Goal: Transaction & Acquisition: Purchase product/service

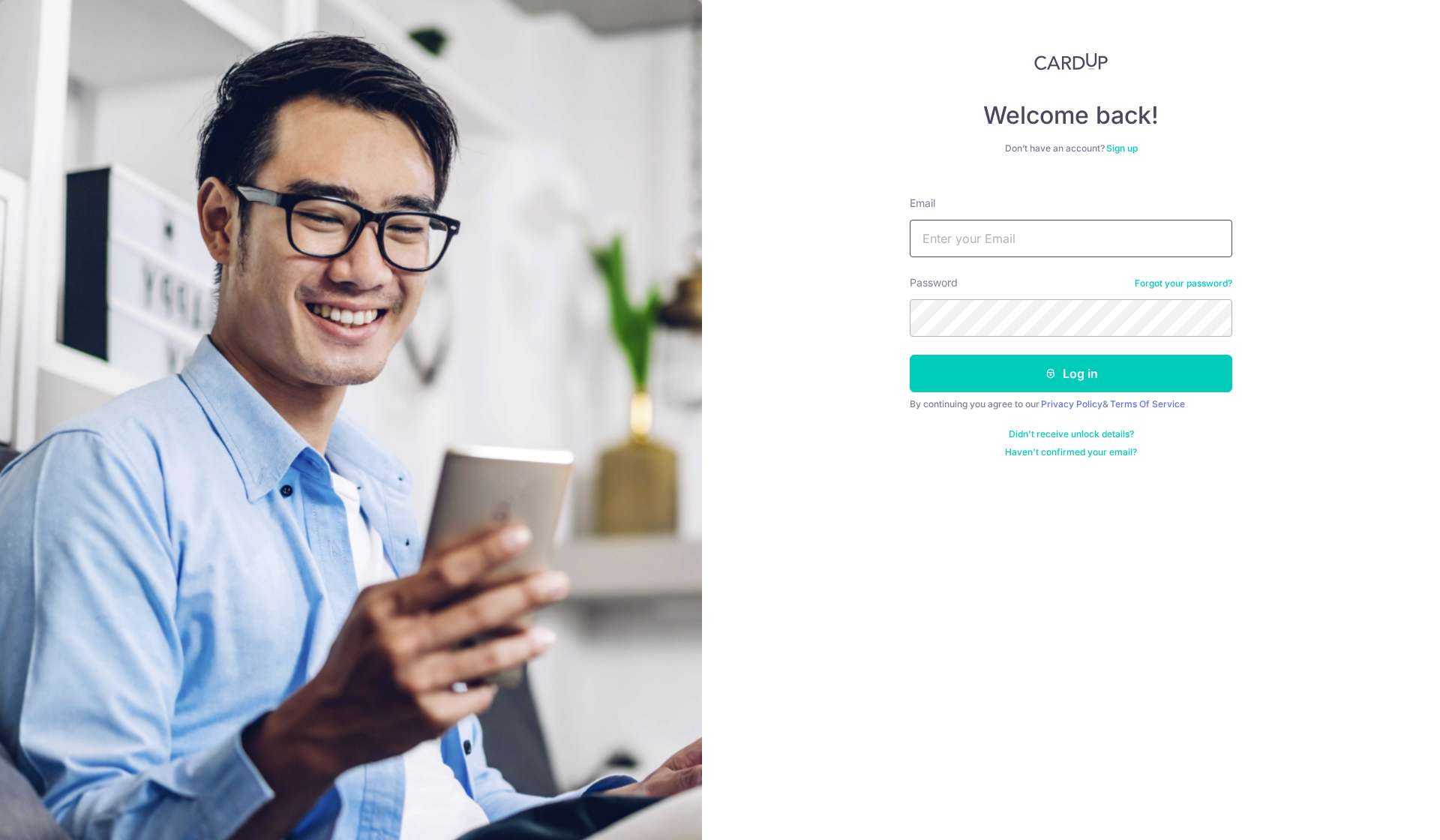
click at [1050, 249] on input "Email" at bounding box center [1070, 238] width 323 height 38
type input "thomaslee73@yahoo.com"
click at [1019, 367] on button "Log in" at bounding box center [1070, 373] width 323 height 38
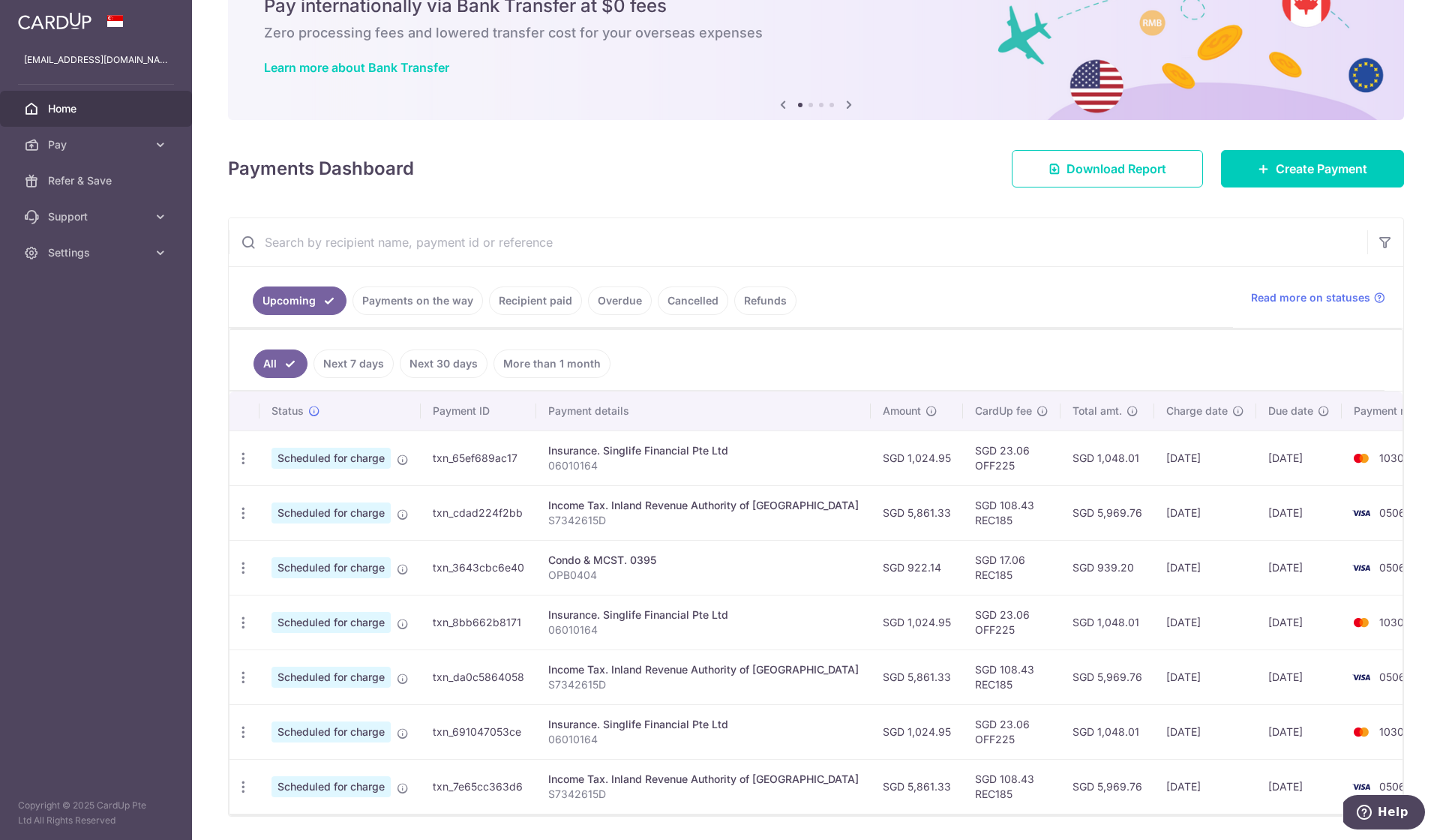
scroll to position [80, 0]
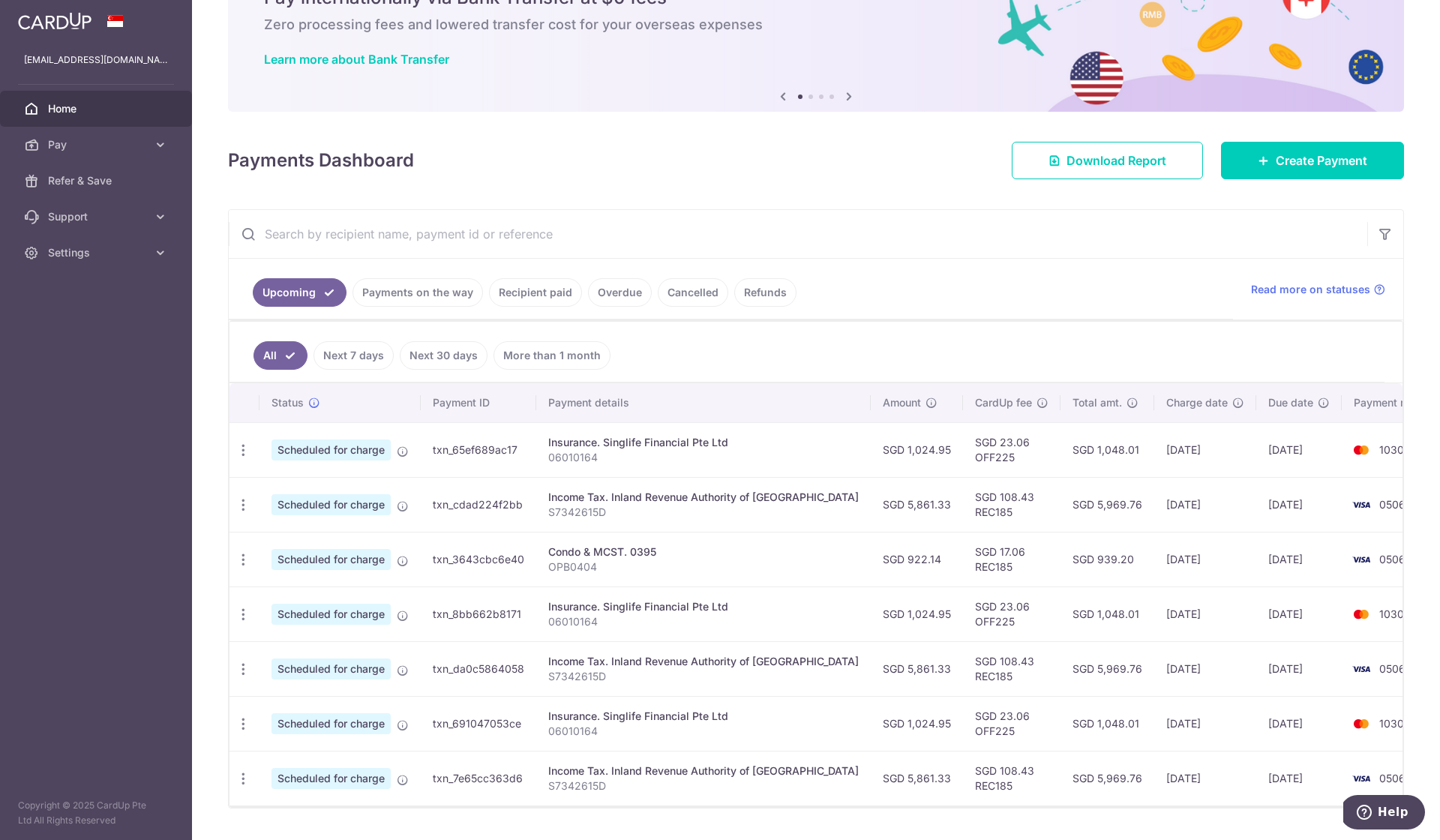
click at [730, 495] on div "Income Tax. Inland Revenue Authority of Singapore" at bounding box center [703, 497] width 310 height 15
click at [247, 500] on icon "button" at bounding box center [243, 505] width 15 height 15
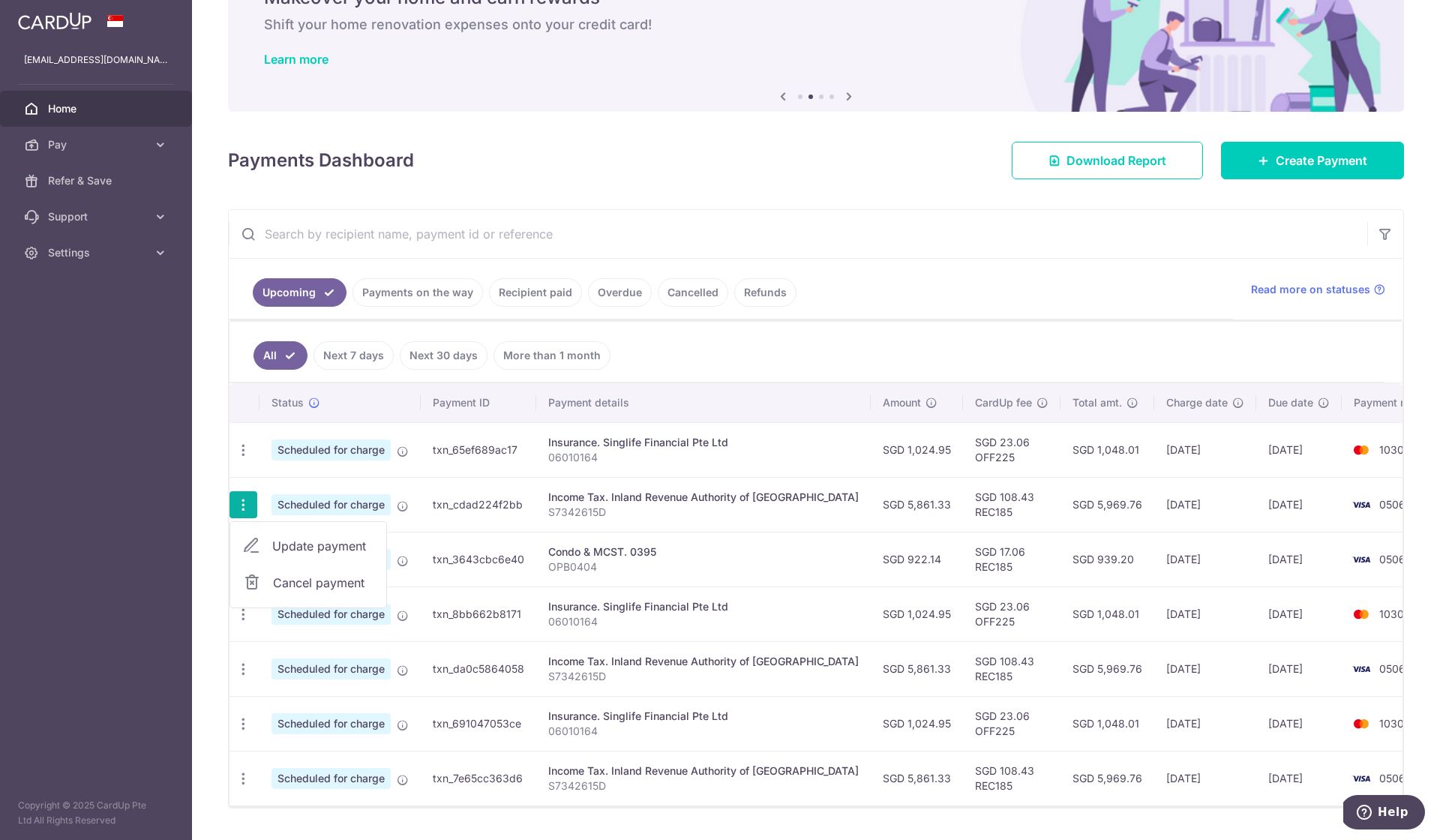
click at [281, 546] on span "Update payment" at bounding box center [323, 545] width 102 height 18
radio input "true"
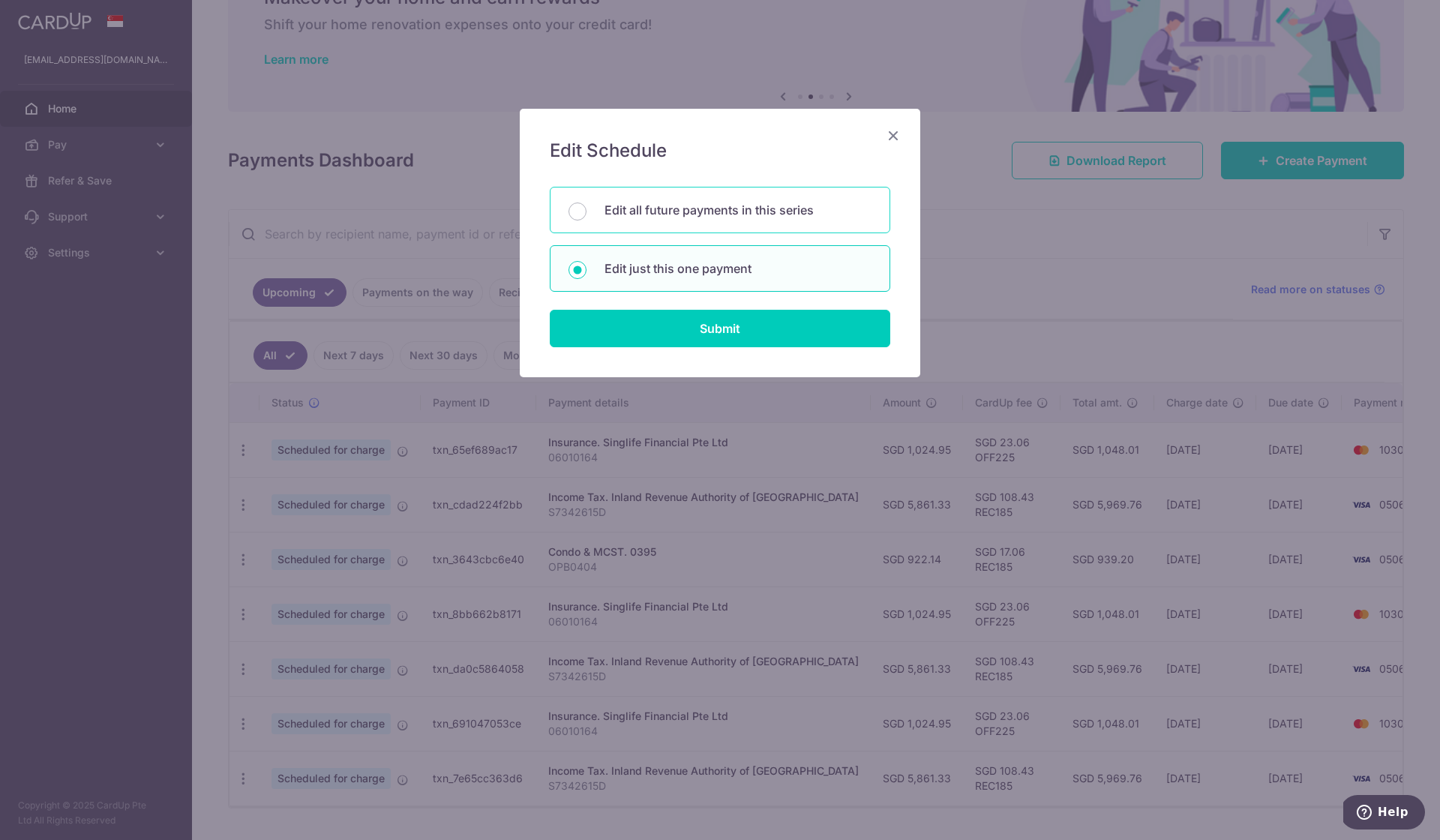
click at [727, 205] on p "Edit all future payments in this series" at bounding box center [738, 209] width 267 height 18
click at [587, 205] on input "Edit all future payments in this series" at bounding box center [577, 211] width 18 height 18
radio input "true"
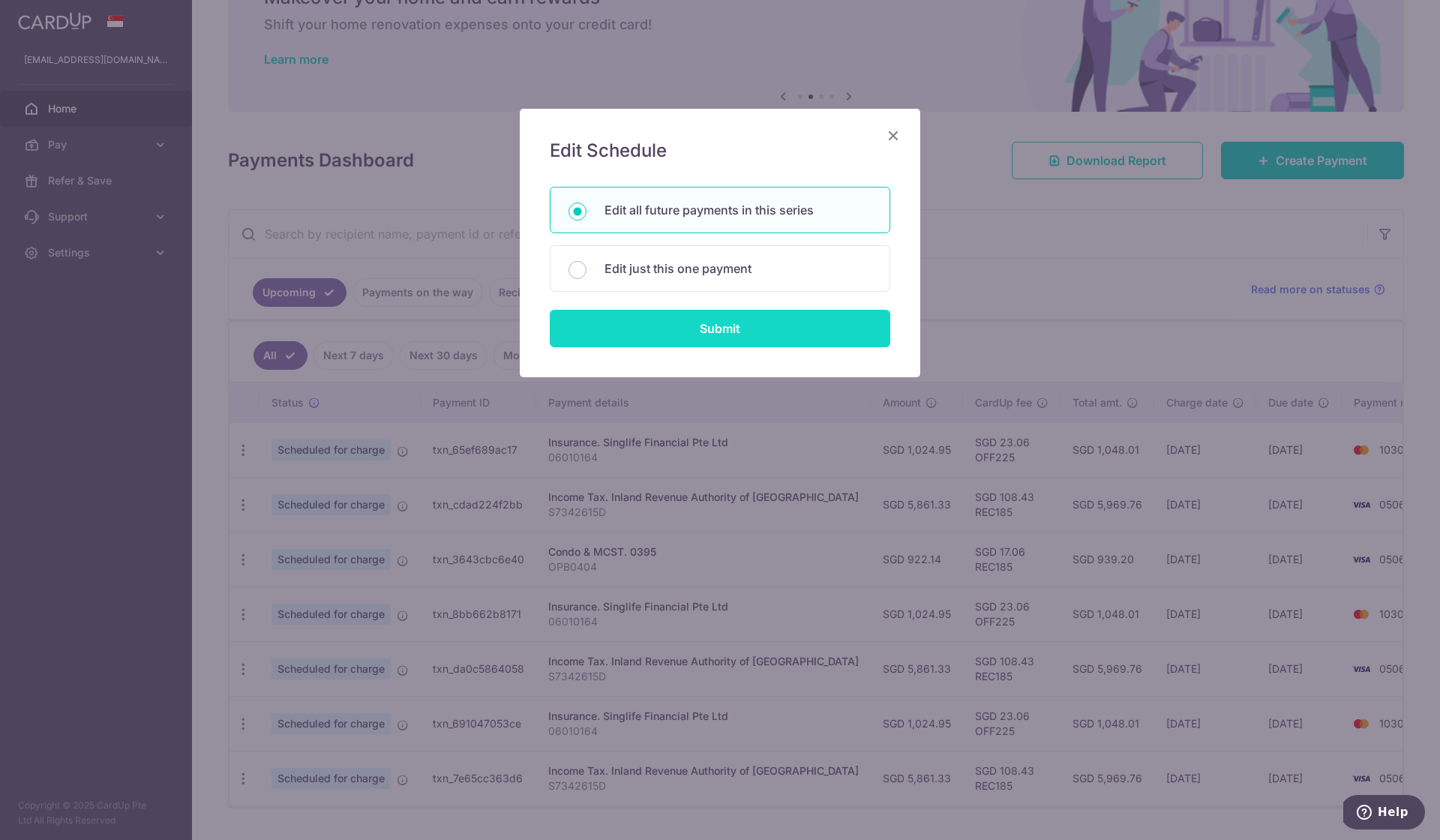
click at [690, 319] on input "Submit" at bounding box center [720, 328] width 340 height 38
radio input "true"
type input "5,861.33"
type input "S7342615D"
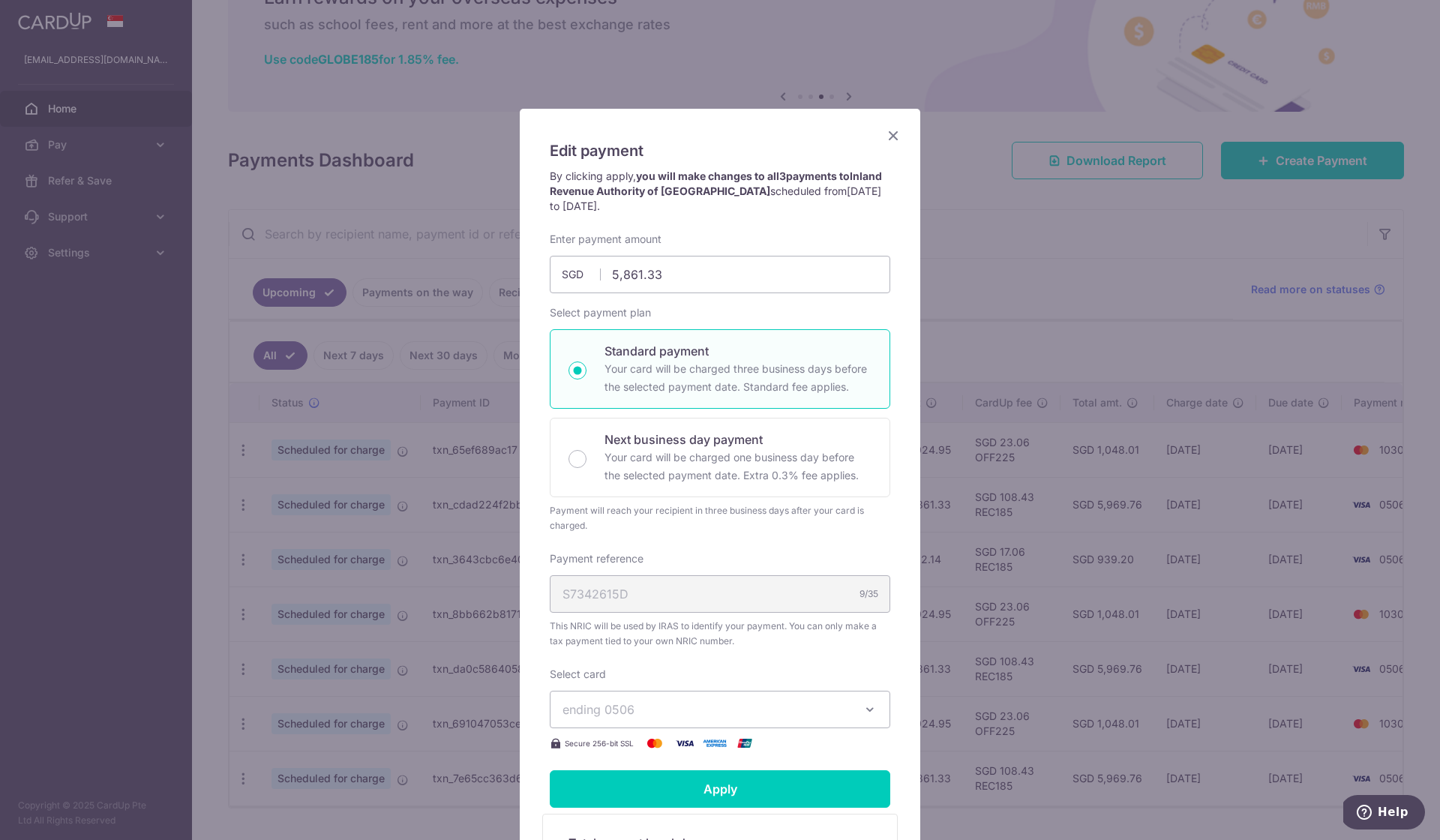
scroll to position [0, 0]
click at [893, 133] on icon "Close" at bounding box center [892, 136] width 18 height 18
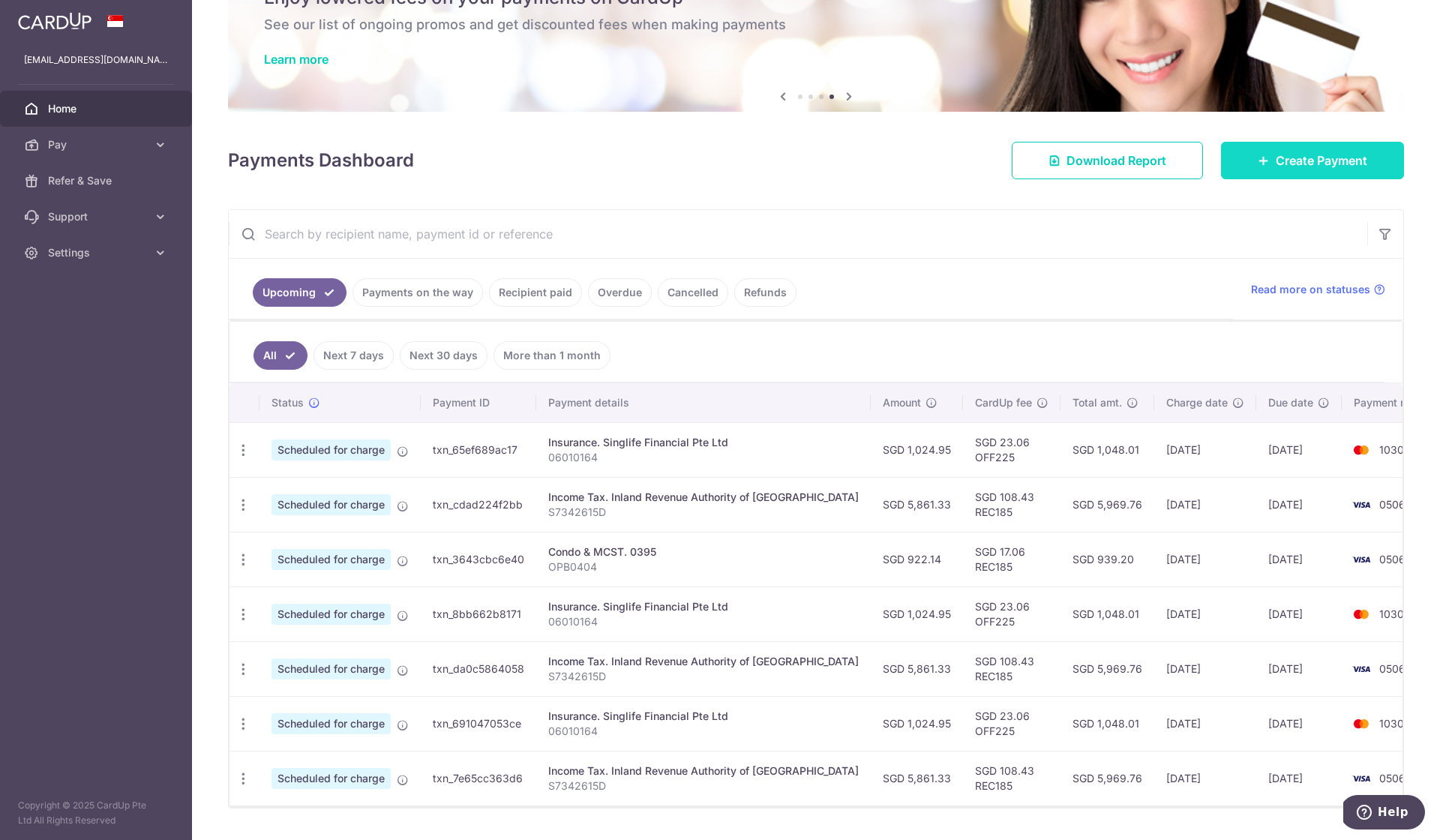
click at [1284, 166] on span "Create Payment" at bounding box center [1321, 160] width 92 height 18
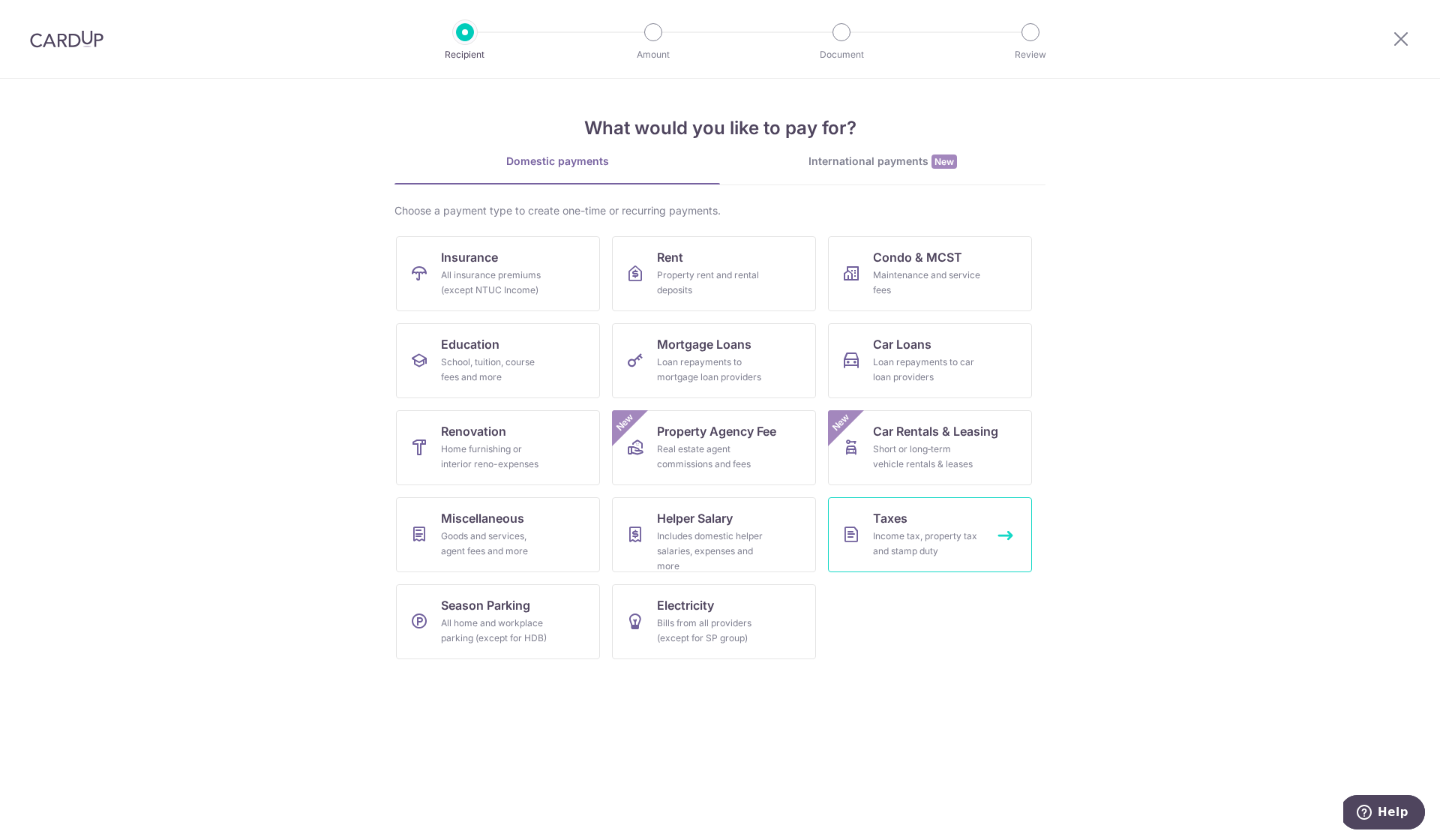
click at [956, 531] on div "Income tax, property tax and stamp duty" at bounding box center [927, 544] width 108 height 30
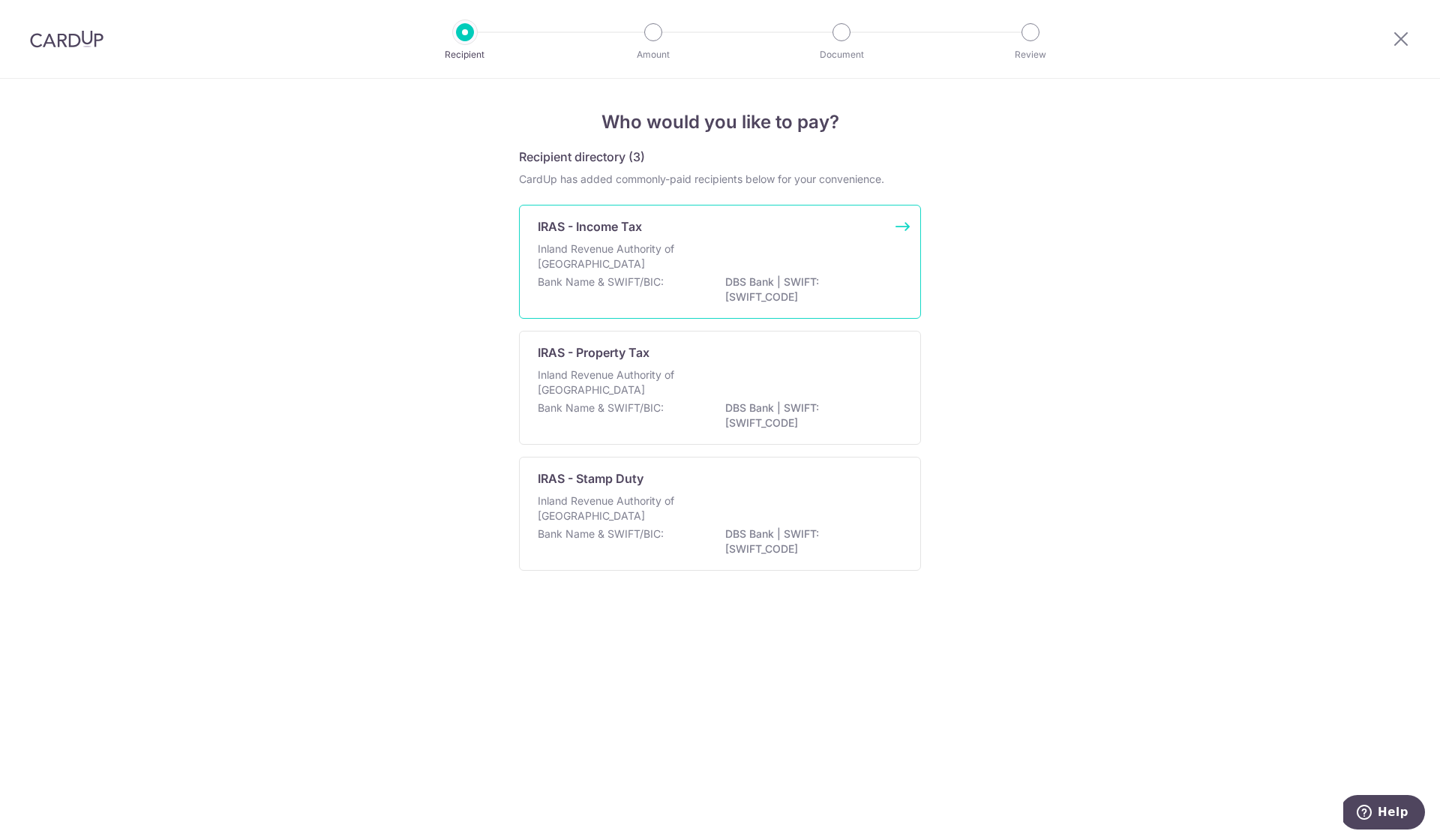
click at [699, 256] on div "Inland Revenue Authority of [GEOGRAPHIC_DATA]" at bounding box center [719, 258] width 364 height 33
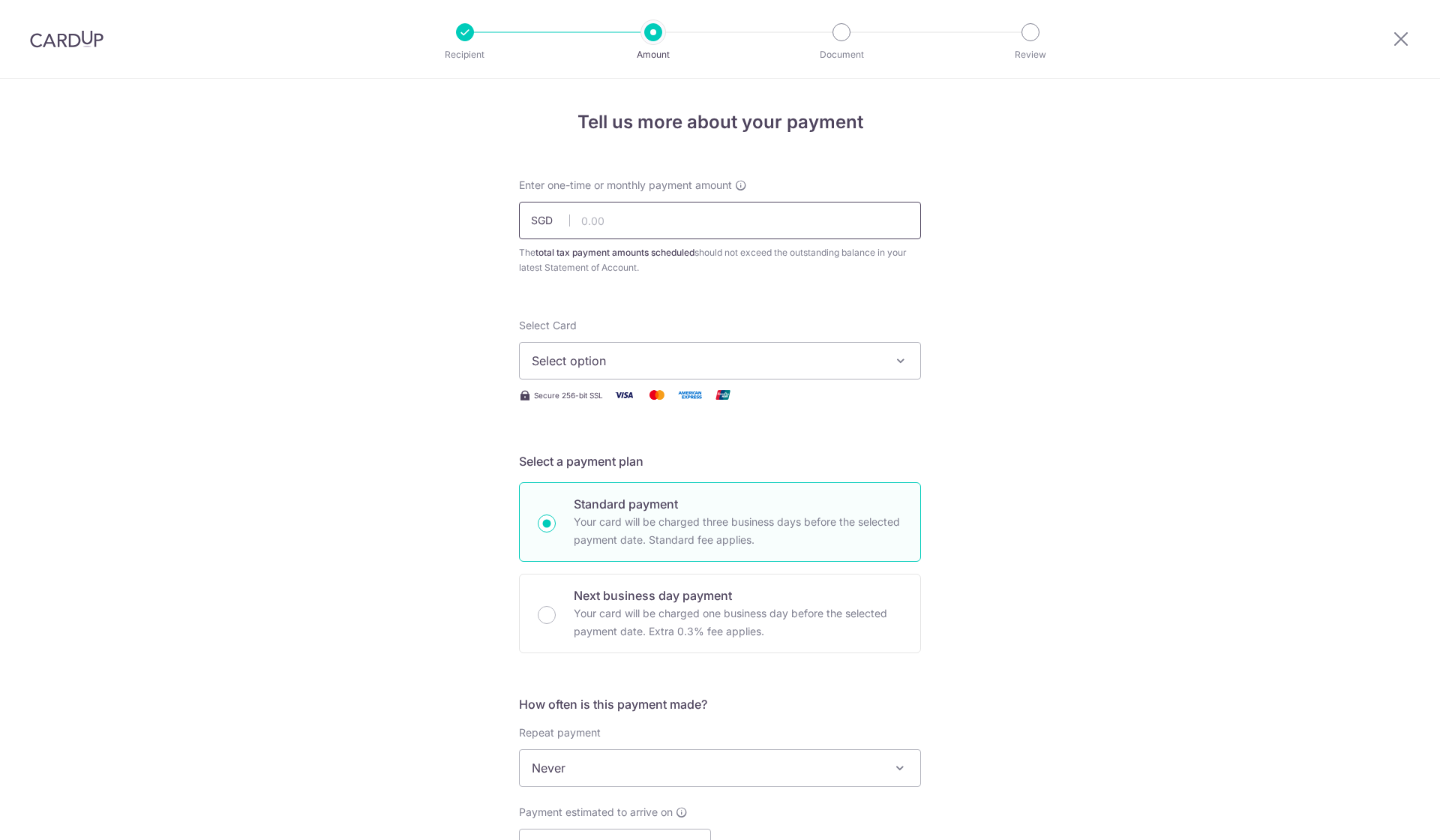
click at [720, 225] on input "text" at bounding box center [720, 220] width 402 height 38
paste input "5,861.33"
type input "5,861.33"
click at [757, 352] on span "Select option" at bounding box center [706, 360] width 350 height 18
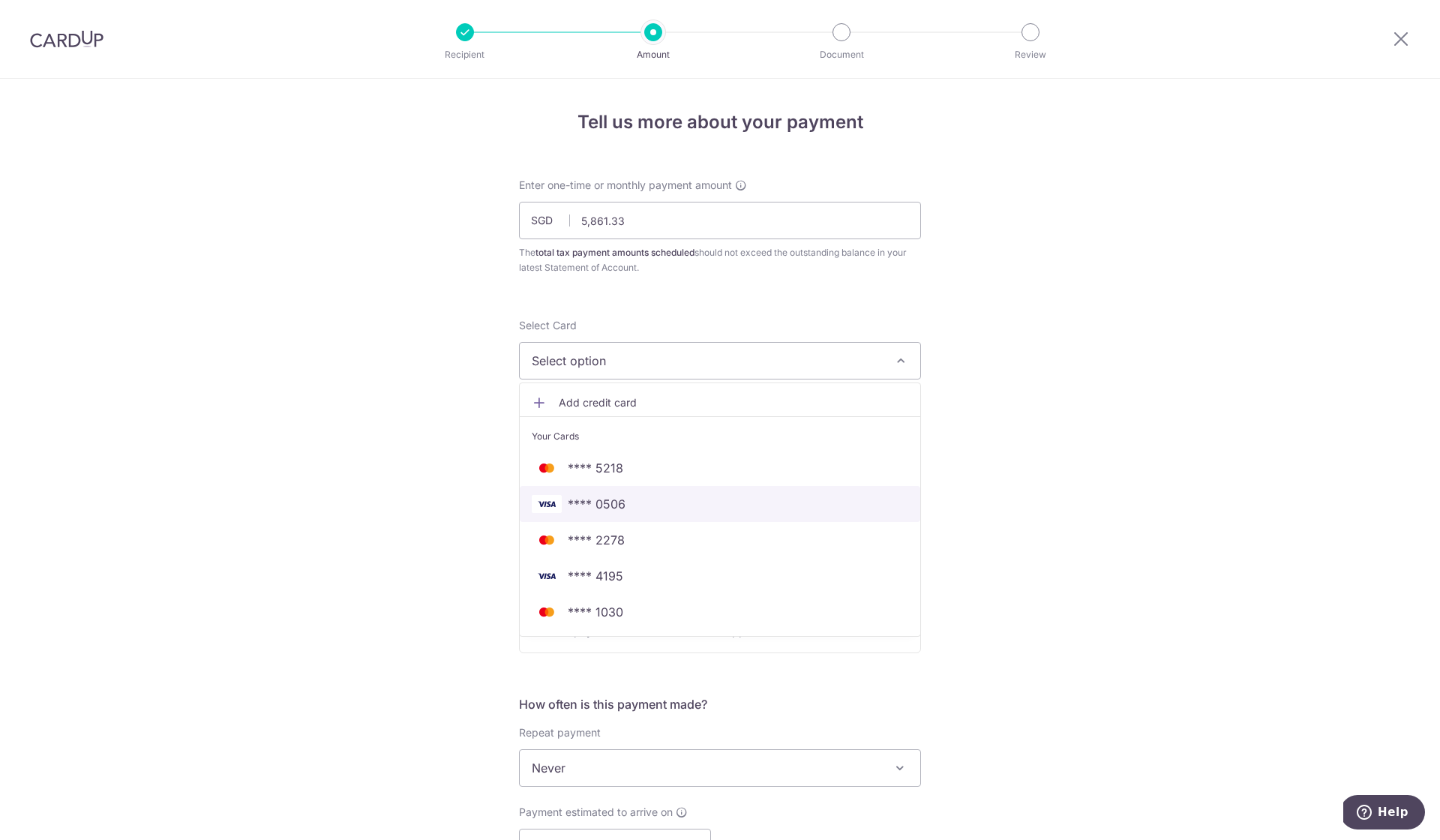
click at [679, 497] on span "**** 0506" at bounding box center [719, 504] width 377 height 18
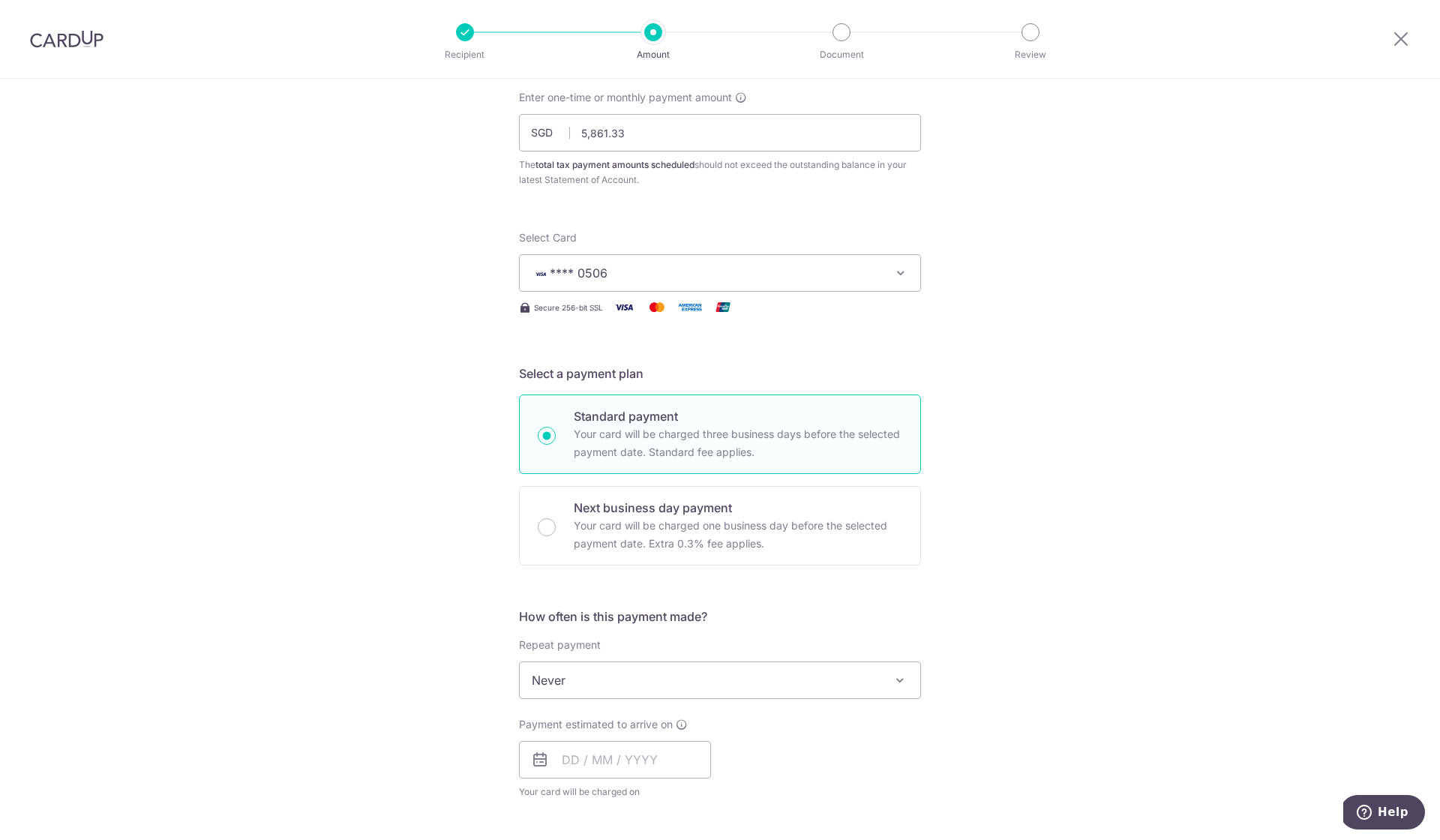
scroll to position [94, 0]
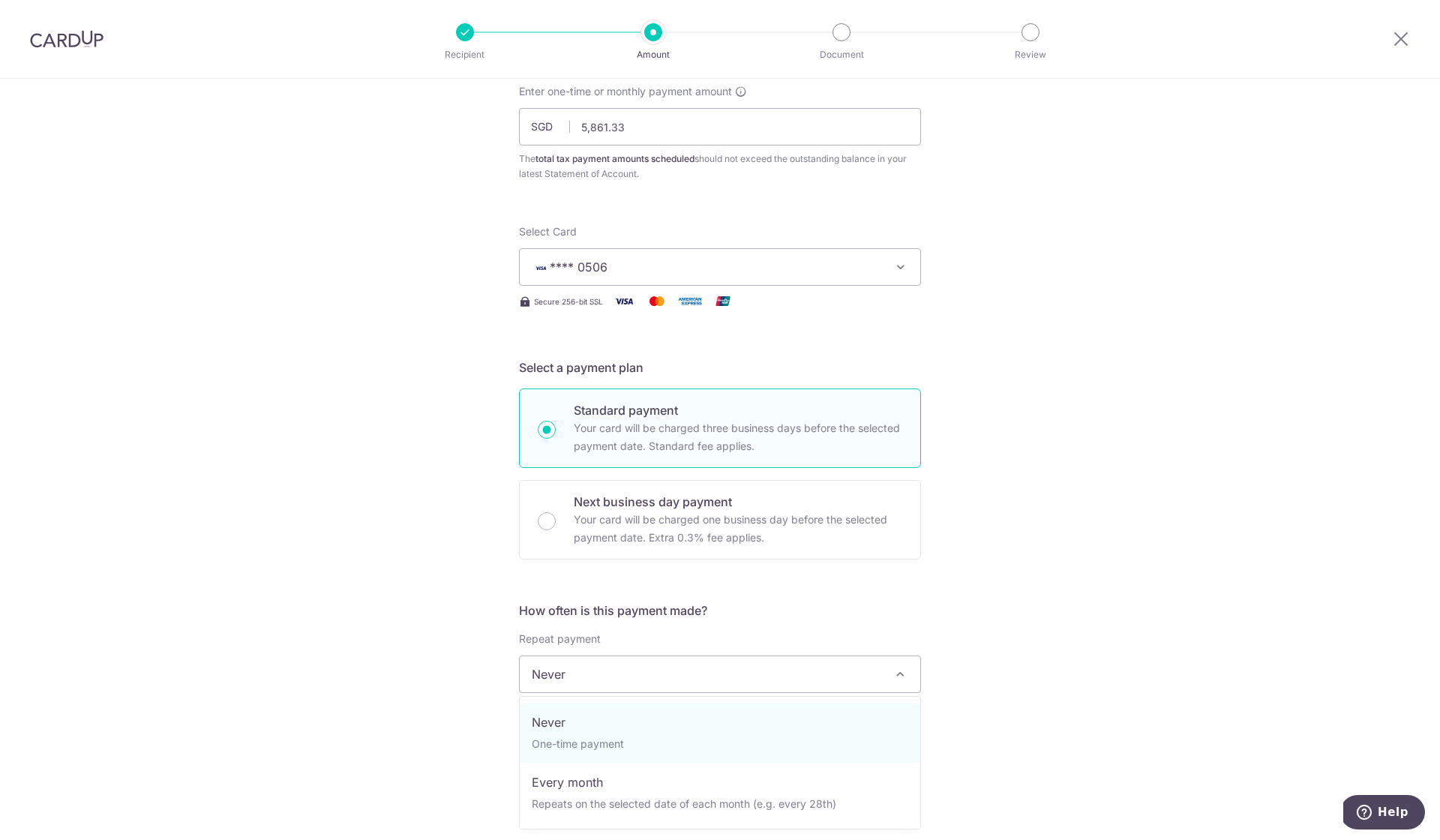
click at [643, 679] on span "Never" at bounding box center [720, 674] width 400 height 36
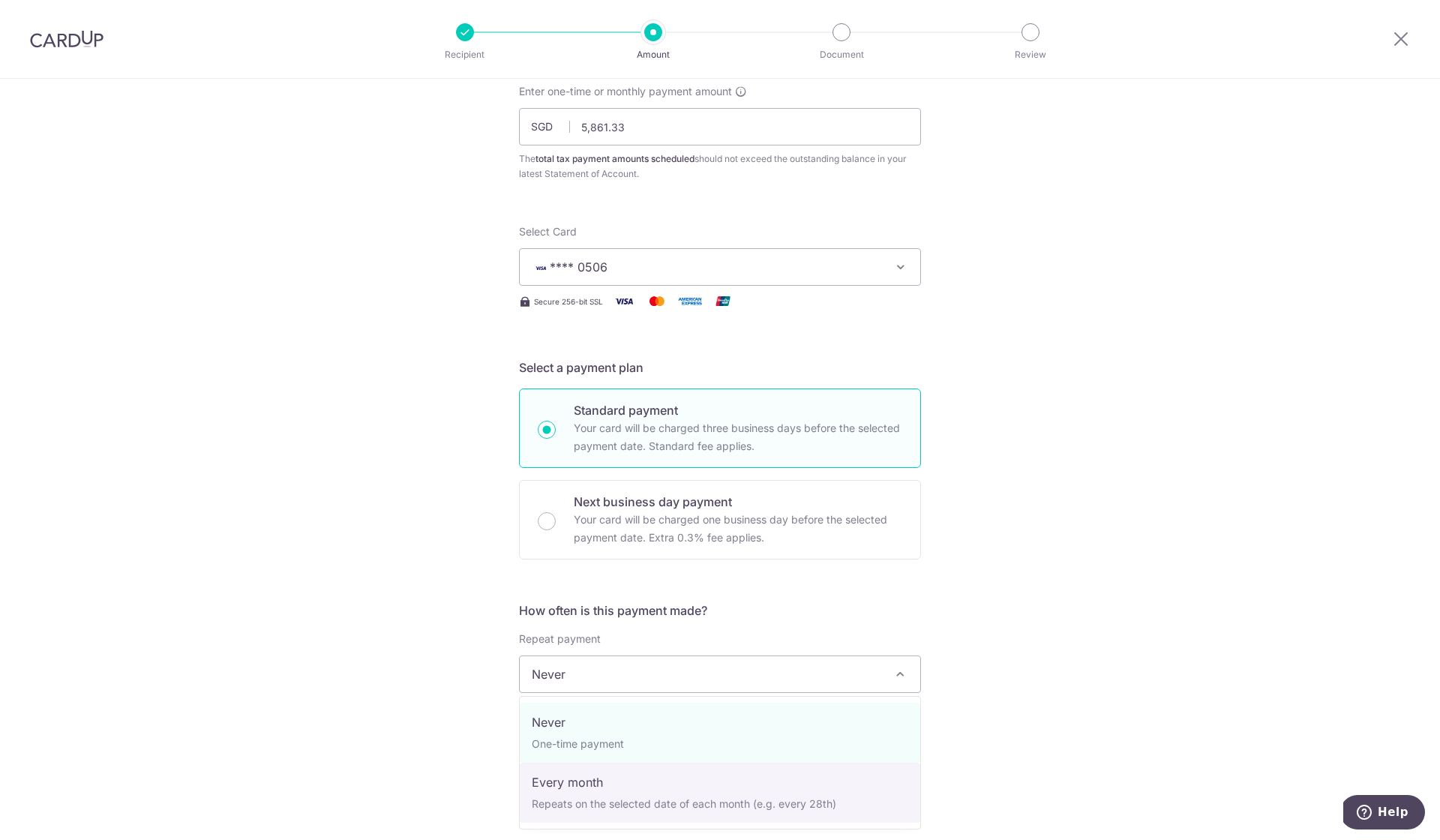
select select "3"
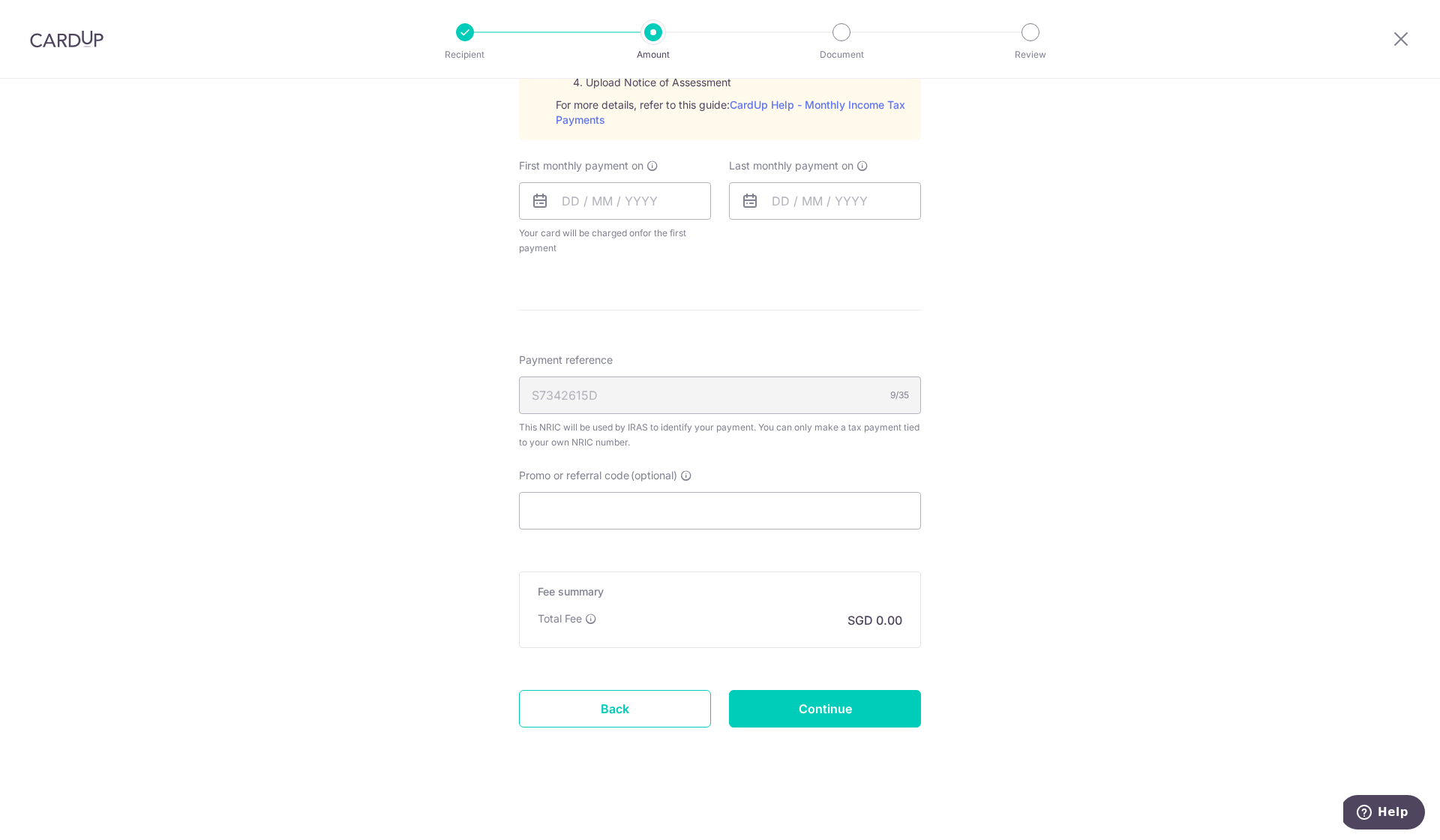
scroll to position [802, 0]
click at [666, 219] on div "First monthly payment on Your card will be charged on for the first payment * I…" at bounding box center [615, 206] width 192 height 98
click at [660, 195] on input "text" at bounding box center [615, 201] width 192 height 38
click at [614, 392] on link "21" at bounding box center [609, 397] width 24 height 24
type input "[DATE]"
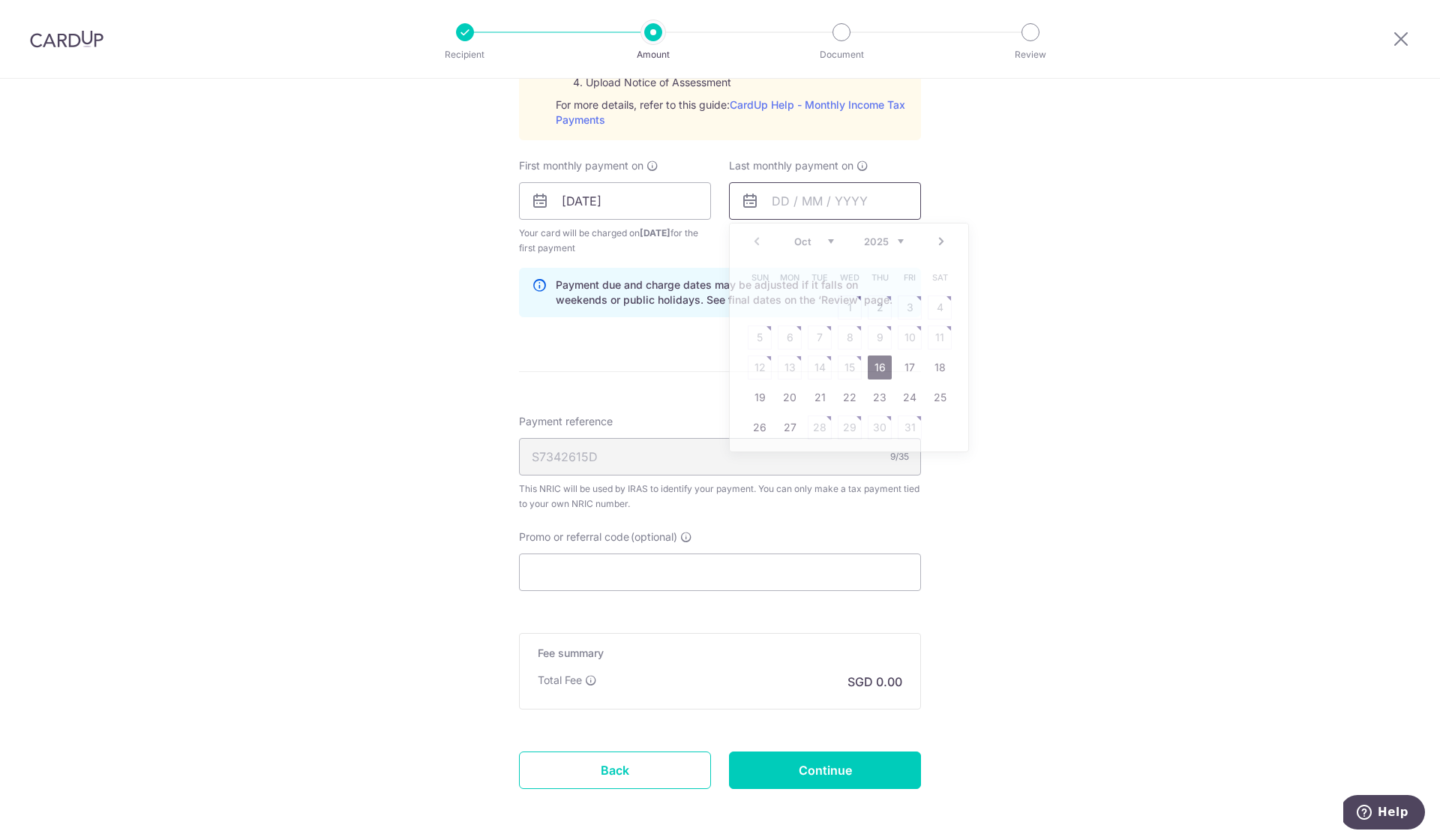
click at [785, 209] on input "text" at bounding box center [825, 201] width 192 height 38
click at [834, 240] on div "Oct Nov [DATE] 2026" at bounding box center [849, 242] width 109 height 13
click at [762, 400] on link "21" at bounding box center [759, 397] width 24 height 24
type input "21/12/2025"
click at [676, 580] on input "Promo or referral code (optional)" at bounding box center [720, 572] width 402 height 38
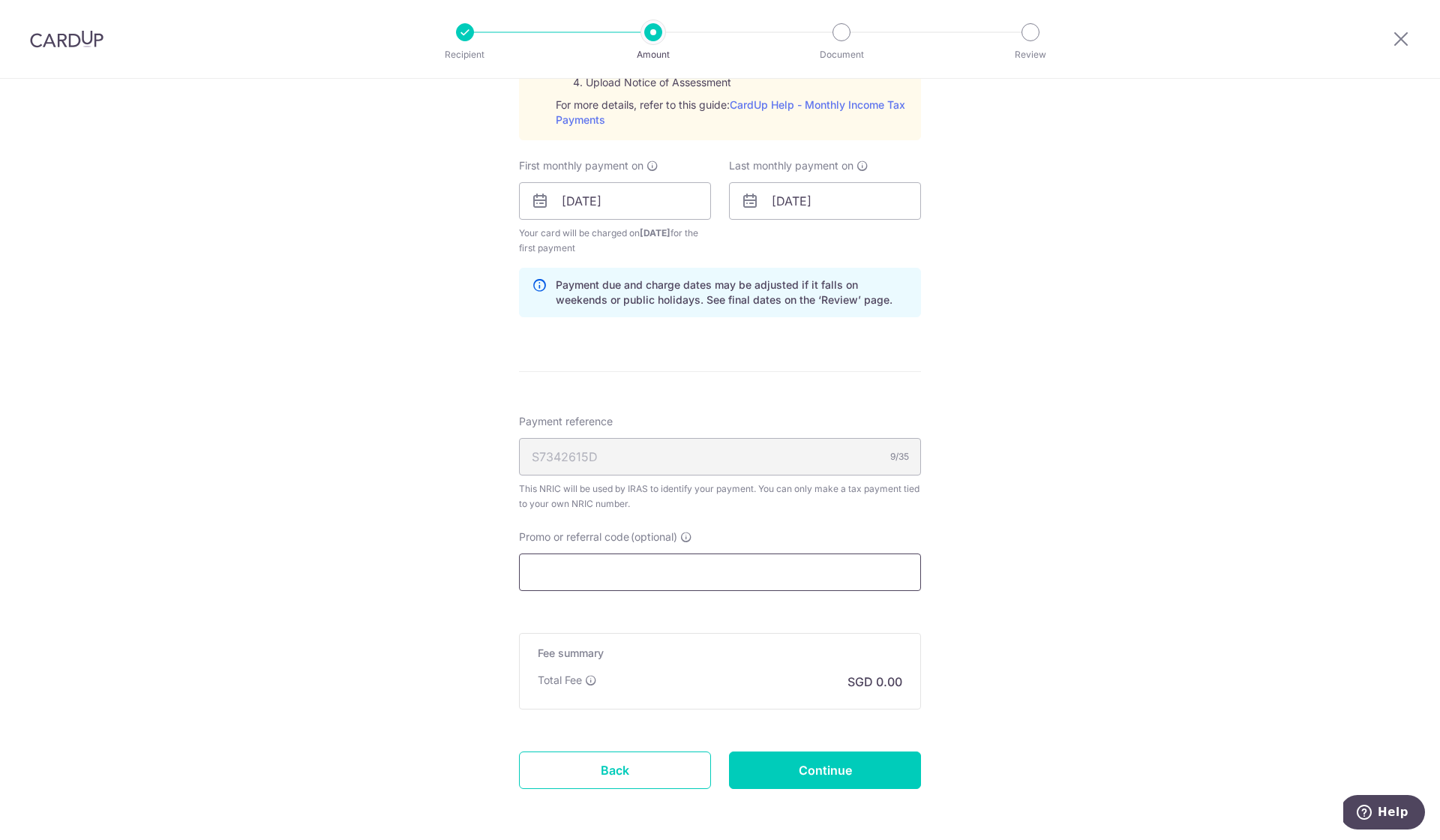
paste input "5,861.33"
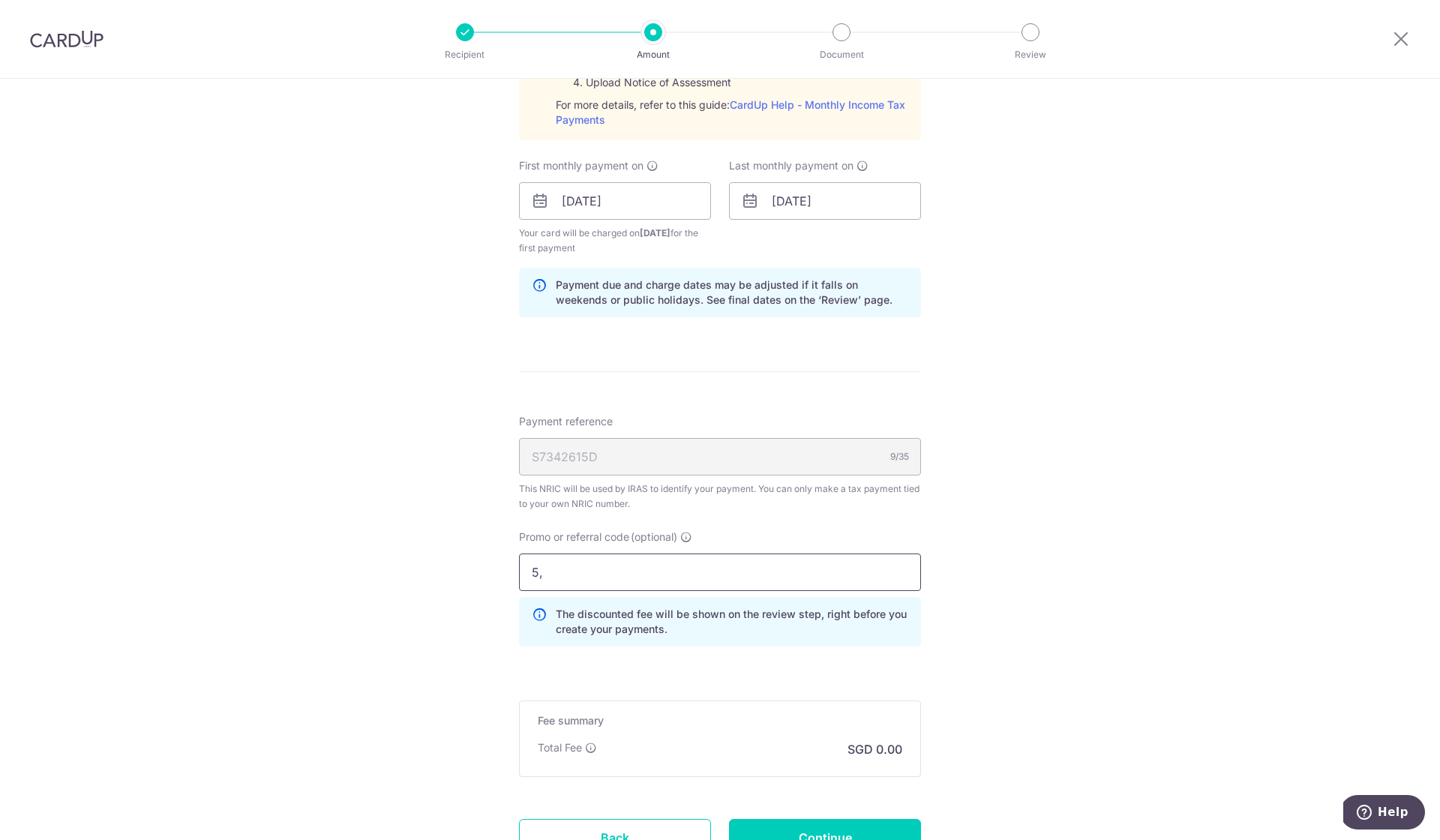
type input "5"
type input "V"
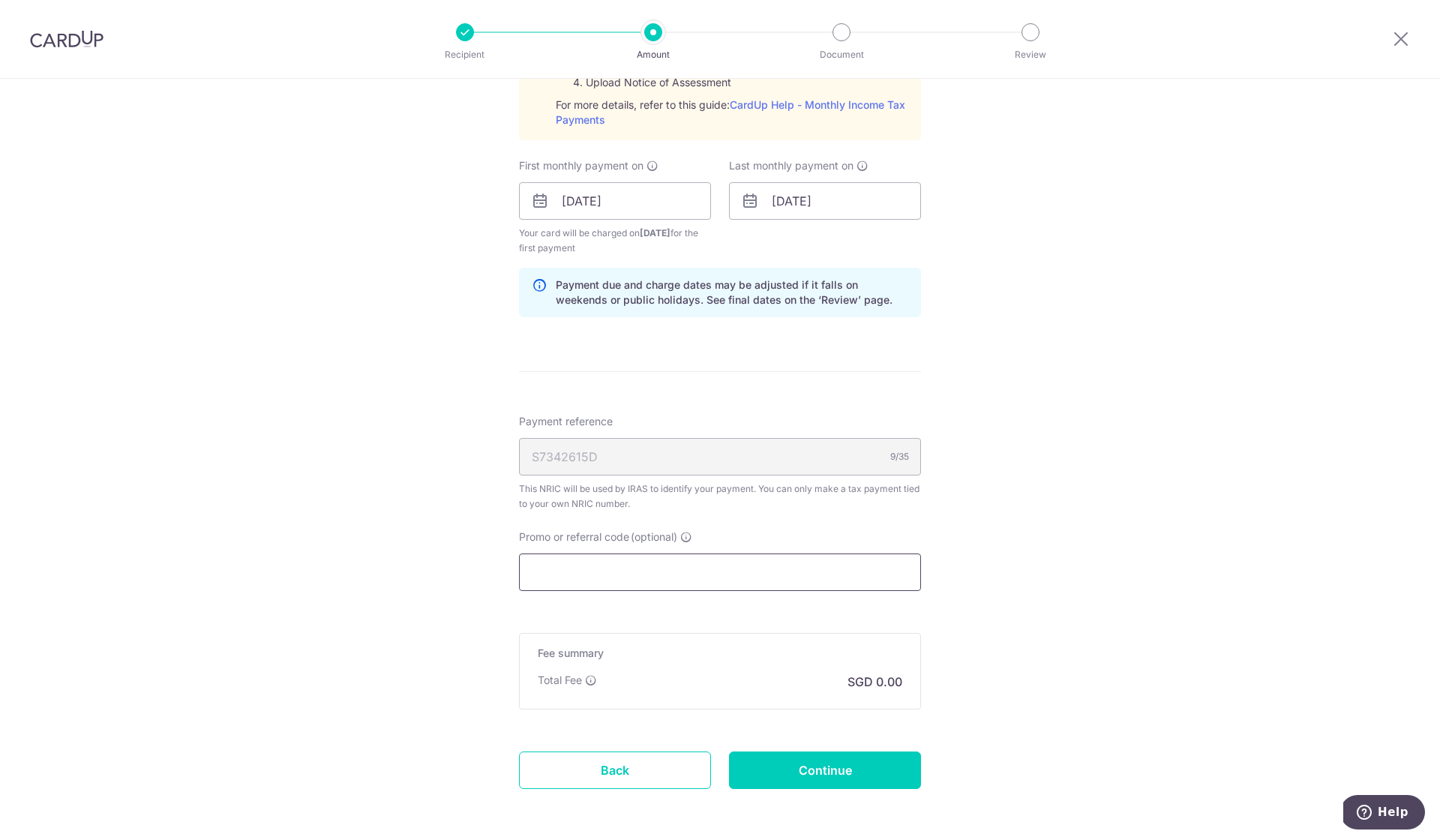
paste input "VTAX25R"
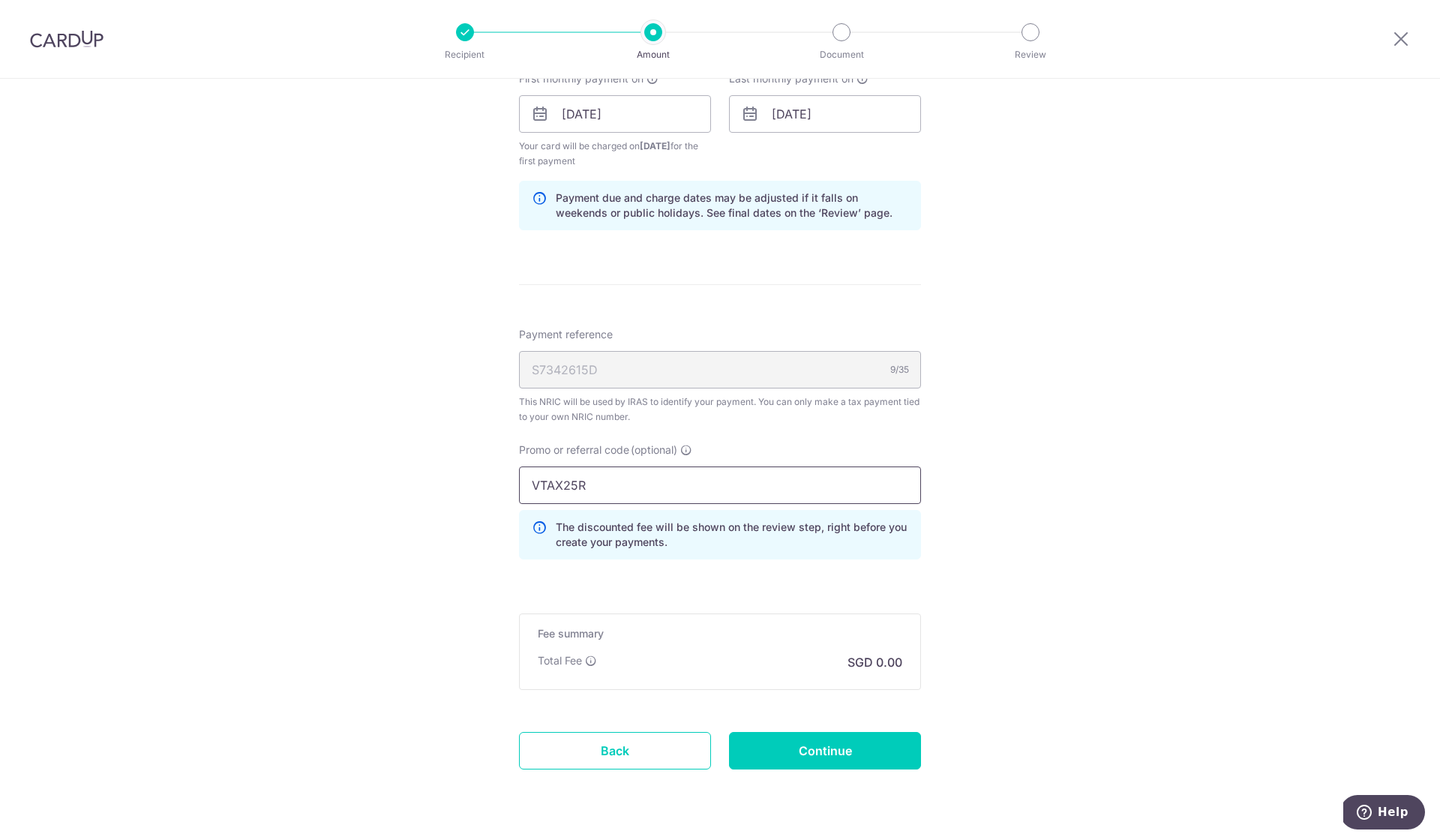
scroll to position [893, 0]
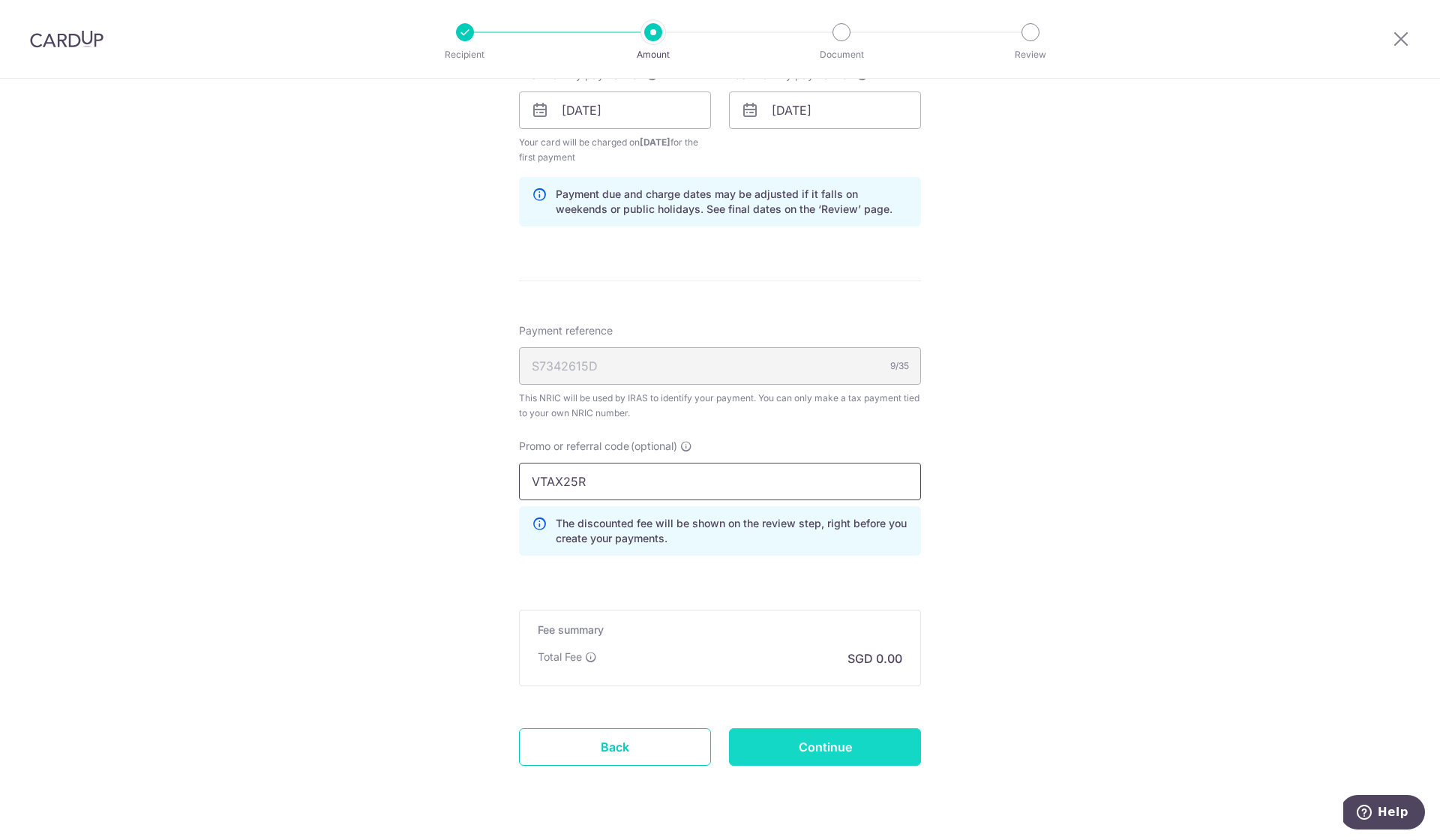
type input "VTAX25R"
click at [756, 732] on input "Continue" at bounding box center [825, 747] width 192 height 38
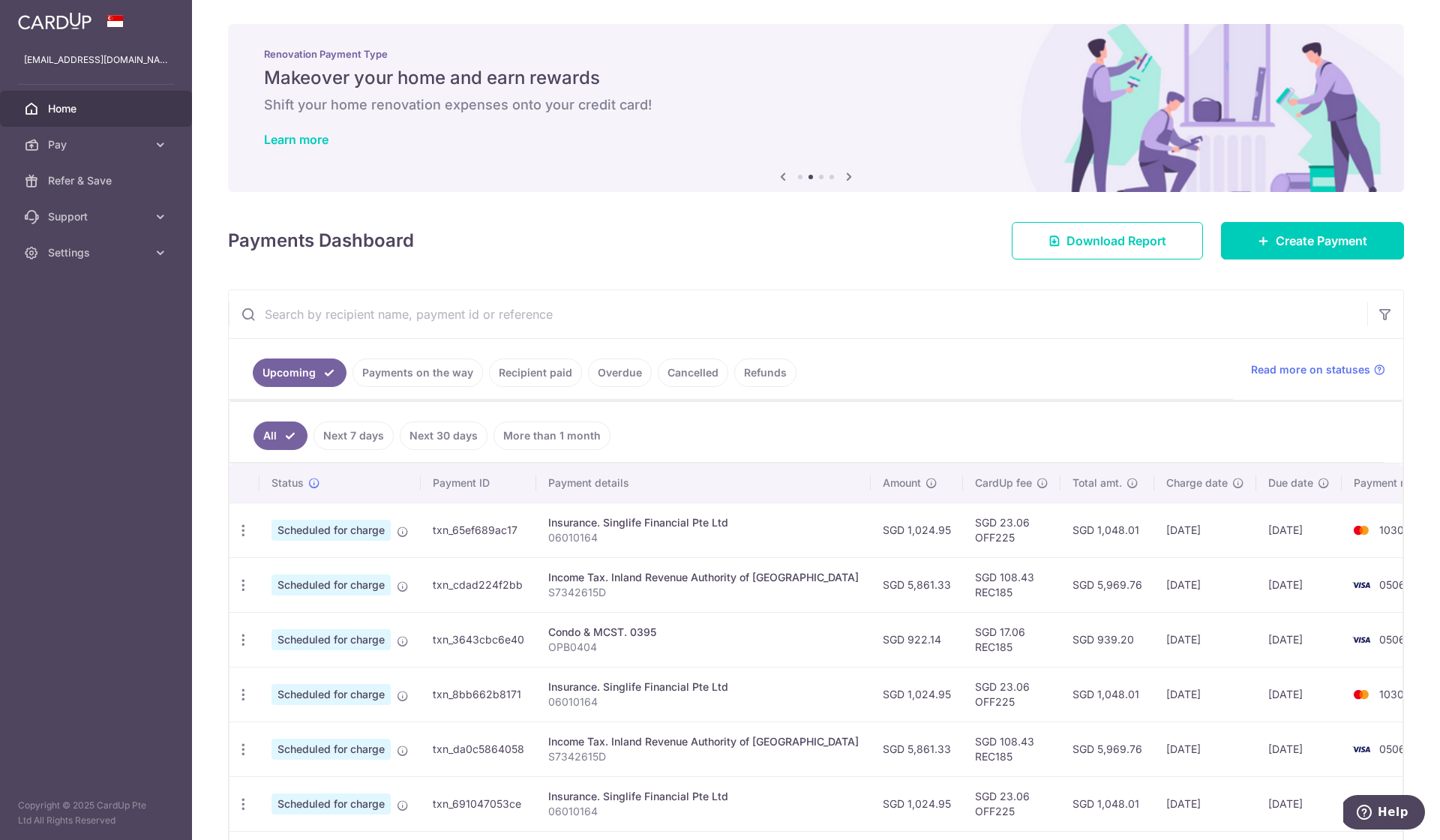
drag, startPoint x: 861, startPoint y: 583, endPoint x: 899, endPoint y: 587, distance: 38.2
click at [899, 587] on td "SGD 5,861.33" at bounding box center [917, 584] width 92 height 55
copy td "5,861.33"
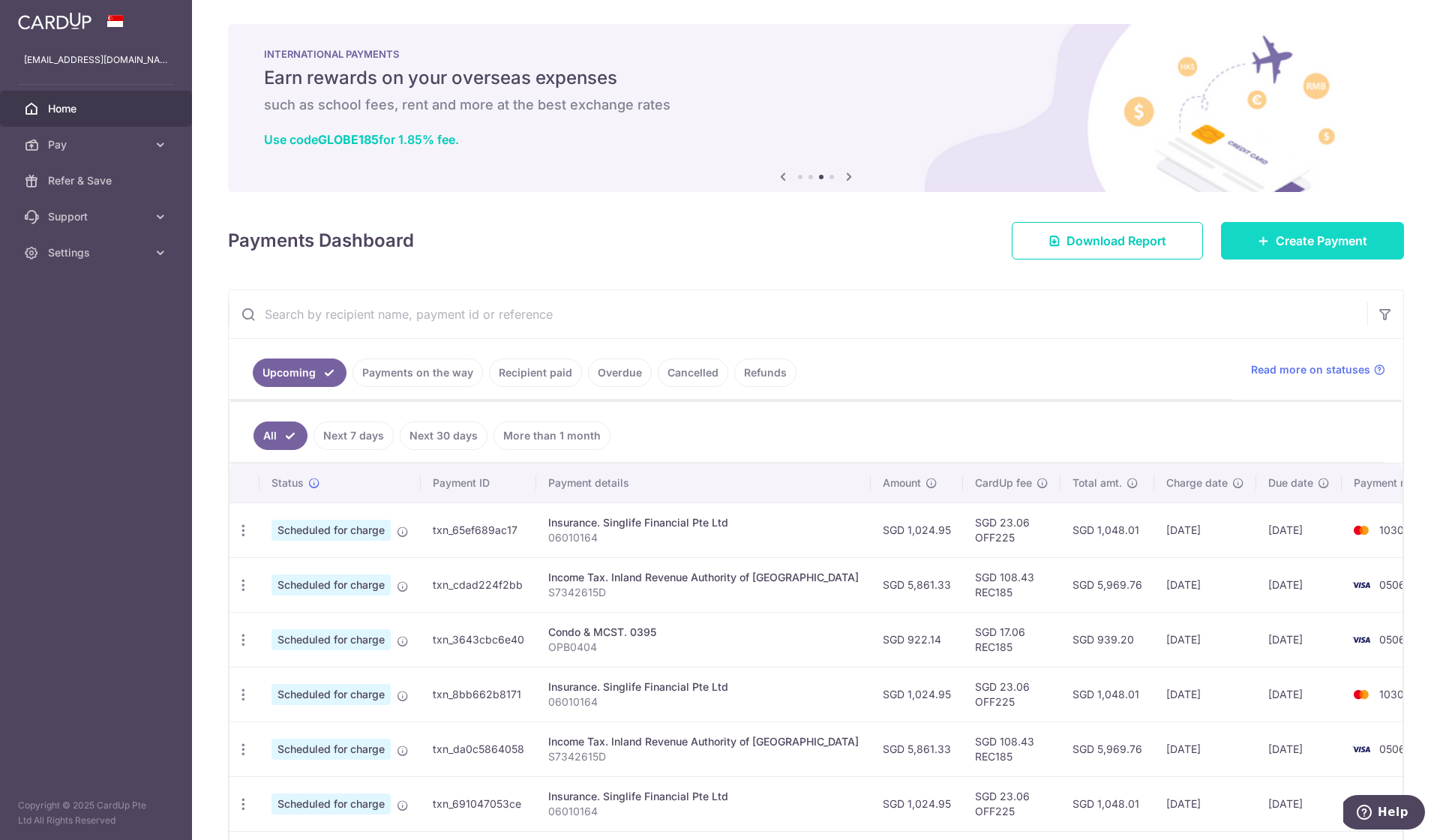
click at [1296, 232] on span "Create Payment" at bounding box center [1321, 240] width 92 height 18
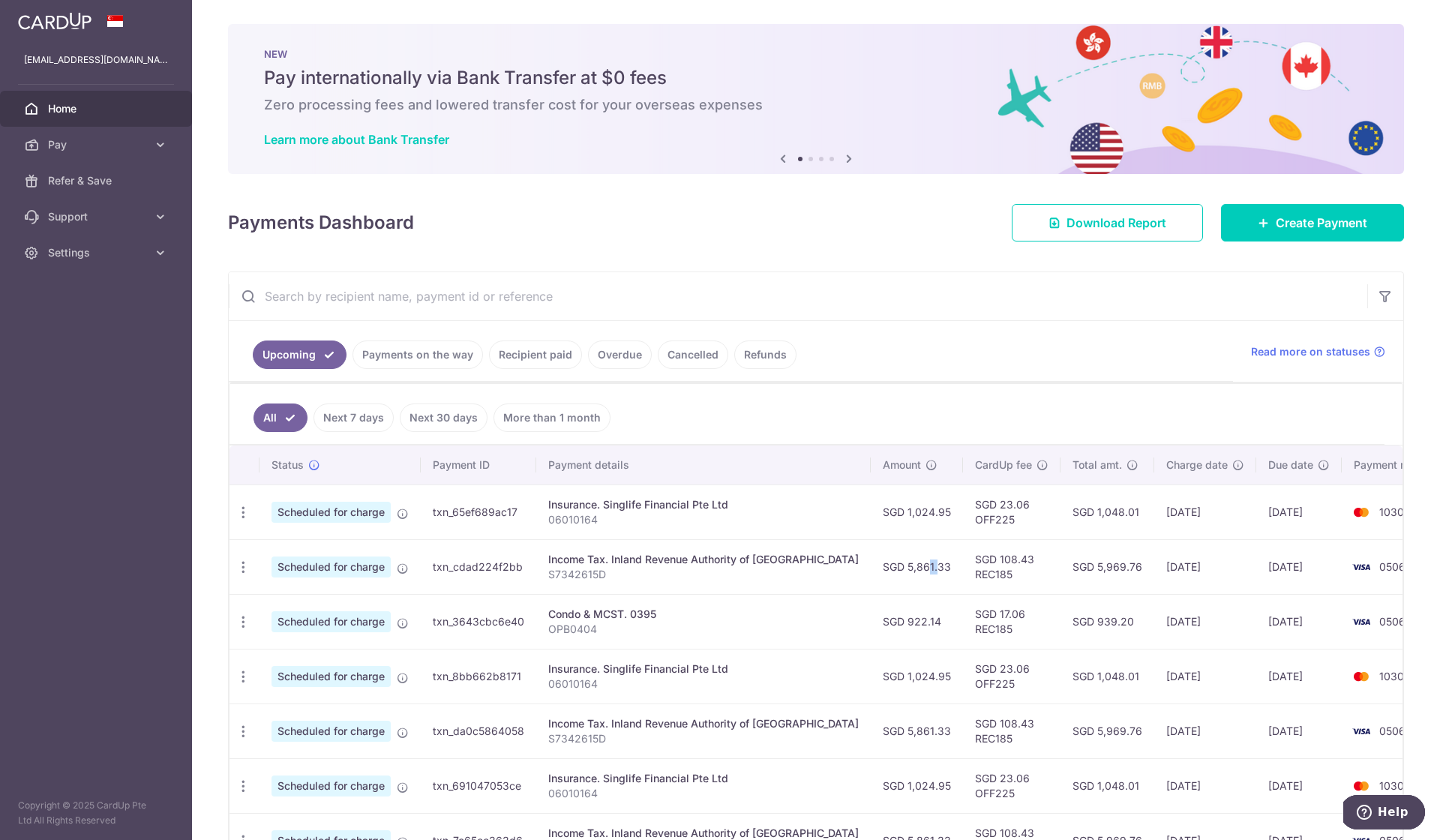
drag, startPoint x: 863, startPoint y: 564, endPoint x: 874, endPoint y: 565, distance: 11.0
click at [874, 565] on td "SGD 5,861.33" at bounding box center [917, 566] width 92 height 55
drag, startPoint x: 859, startPoint y: 570, endPoint x: 900, endPoint y: 569, distance: 41.0
click at [900, 569] on td "SGD 5,861.33" at bounding box center [917, 566] width 92 height 55
copy td "5,861.33"
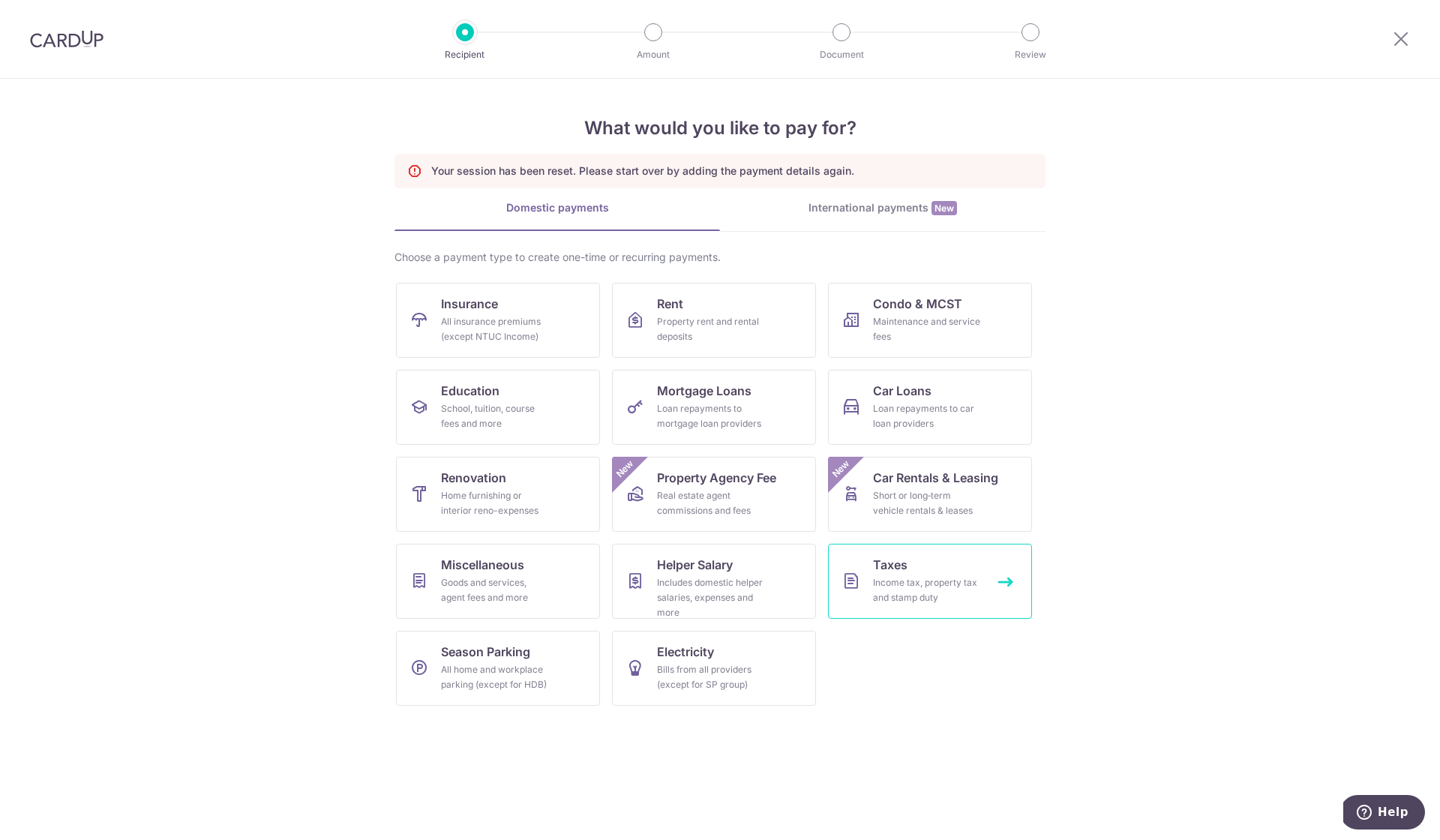
click at [901, 584] on div "Income tax, property tax and stamp duty" at bounding box center [927, 590] width 108 height 30
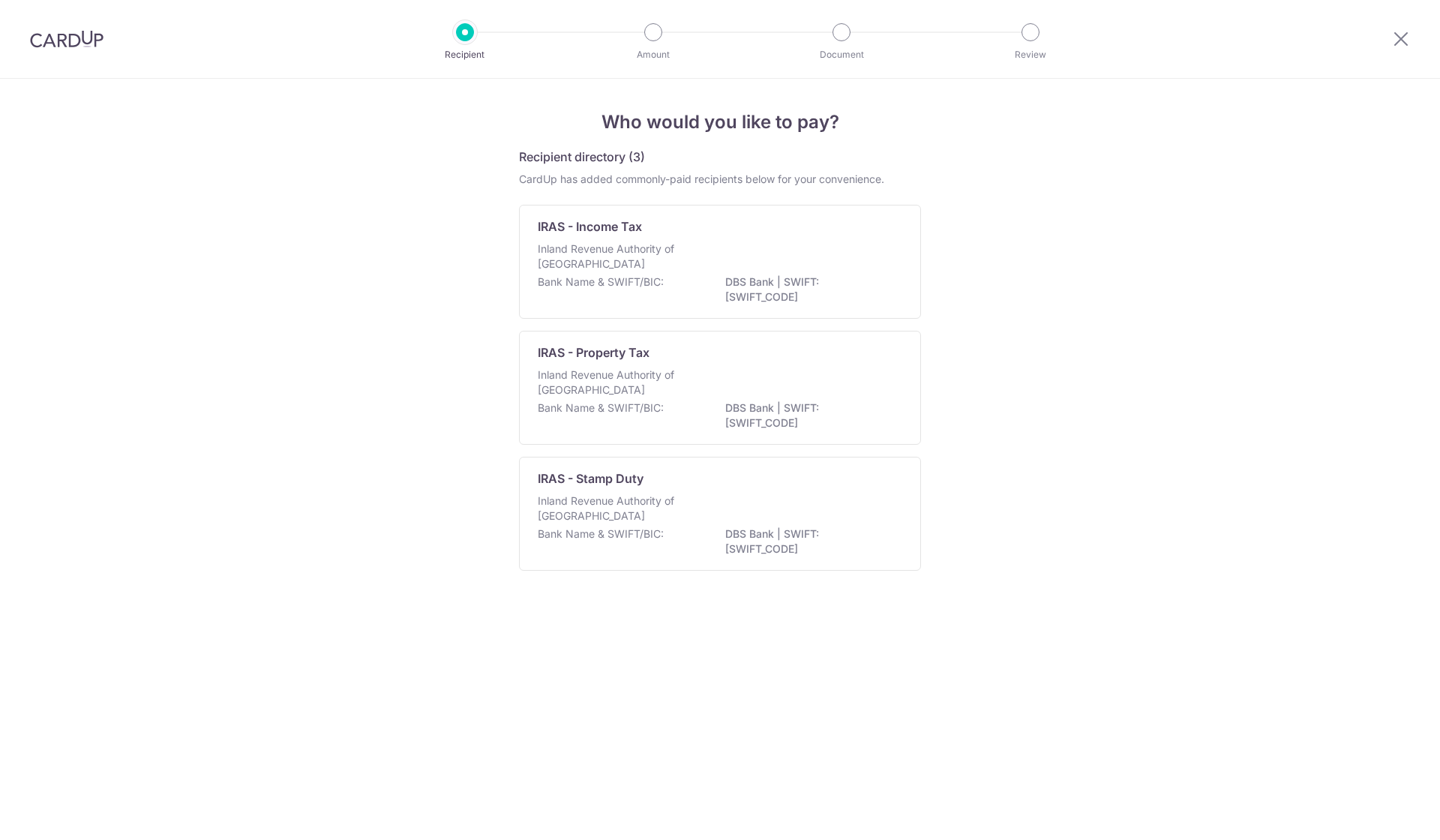
click at [761, 262] on div "Inland Revenue Authority of [GEOGRAPHIC_DATA]" at bounding box center [719, 258] width 364 height 33
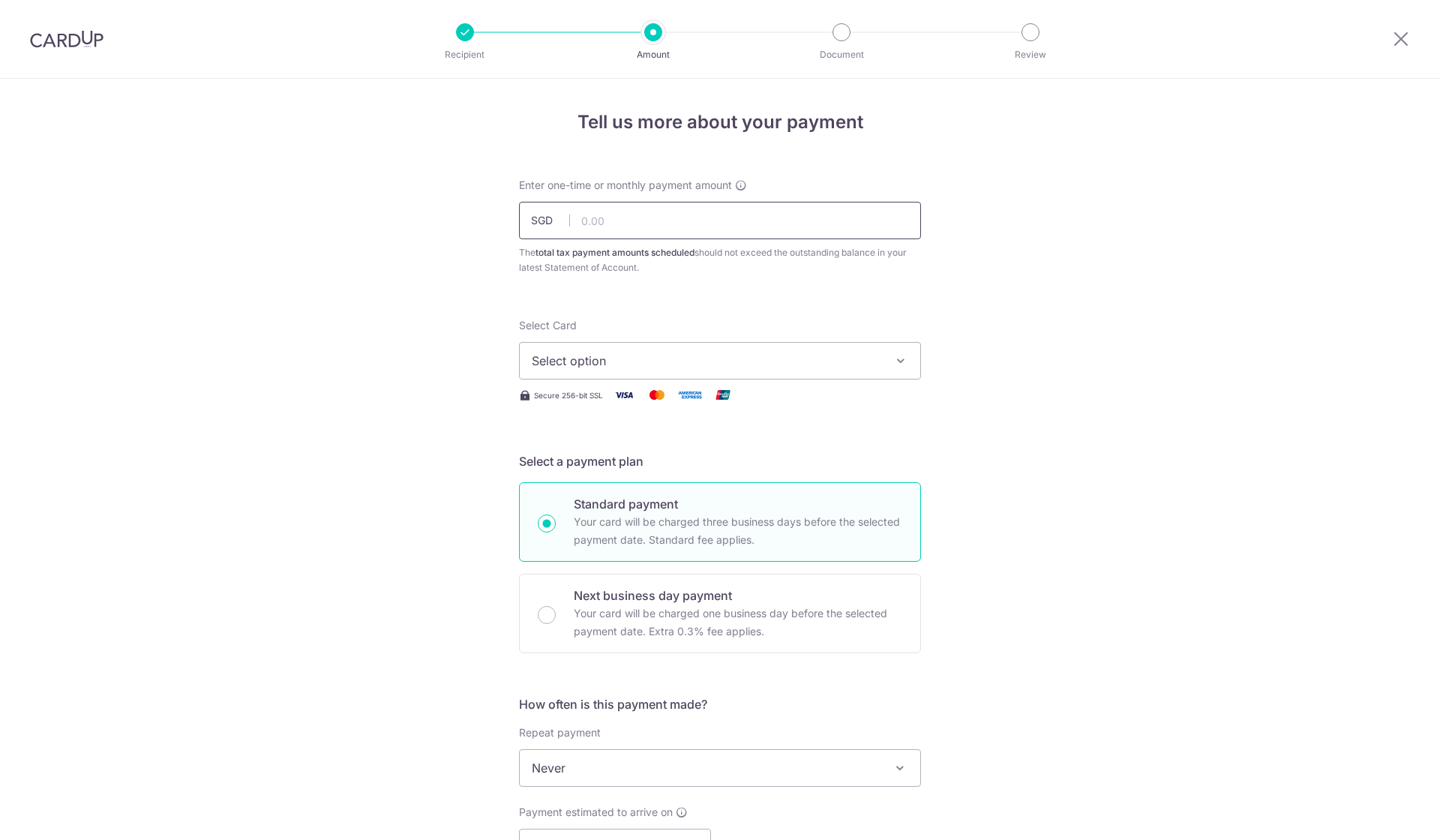
click at [736, 207] on input "text" at bounding box center [720, 220] width 402 height 38
paste input "5,861.33"
type input "5,861.33"
click at [732, 359] on span "Select option" at bounding box center [706, 360] width 350 height 18
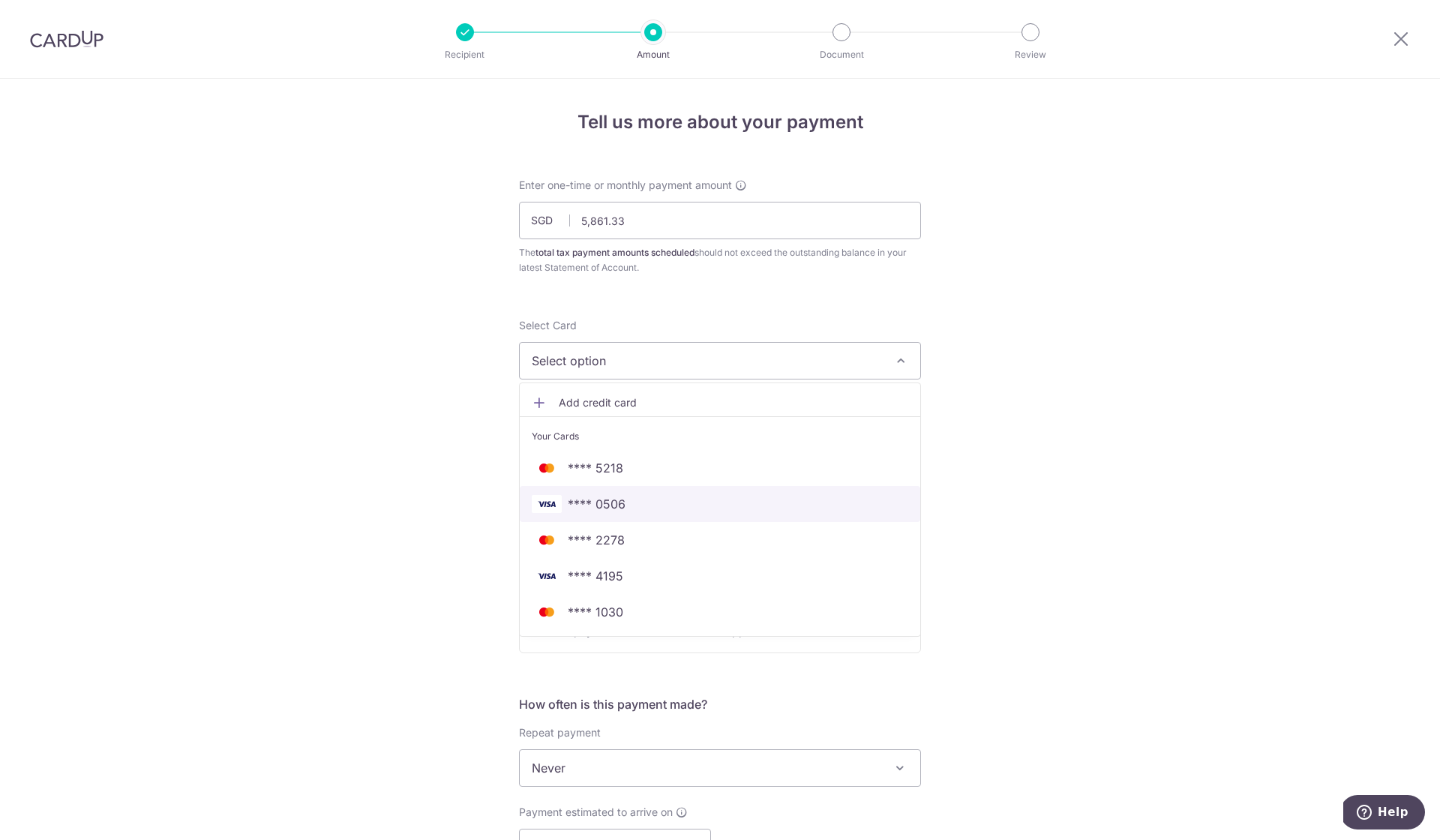
click at [703, 499] on span "**** 0506" at bounding box center [719, 504] width 377 height 18
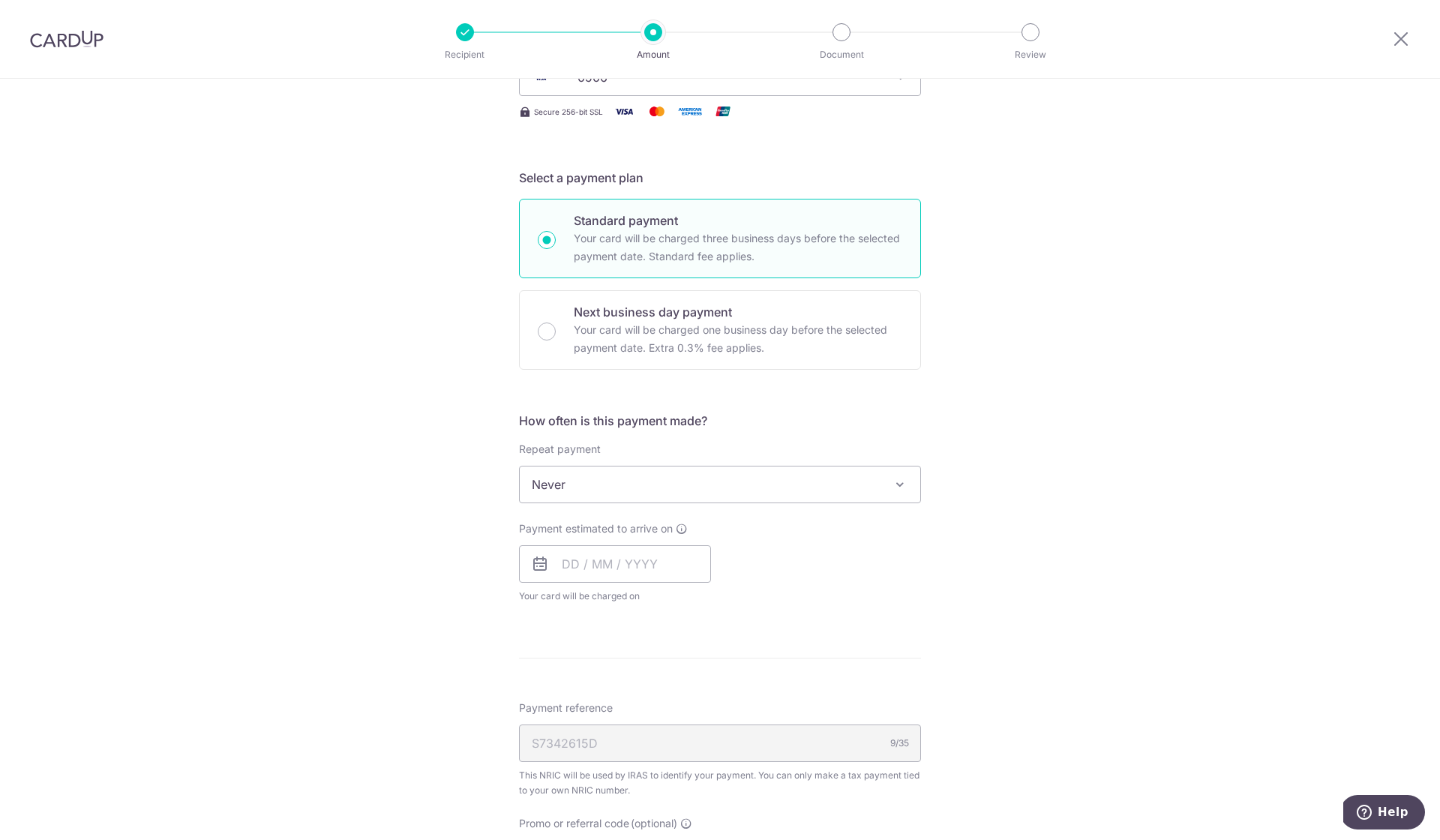
scroll to position [289, 0]
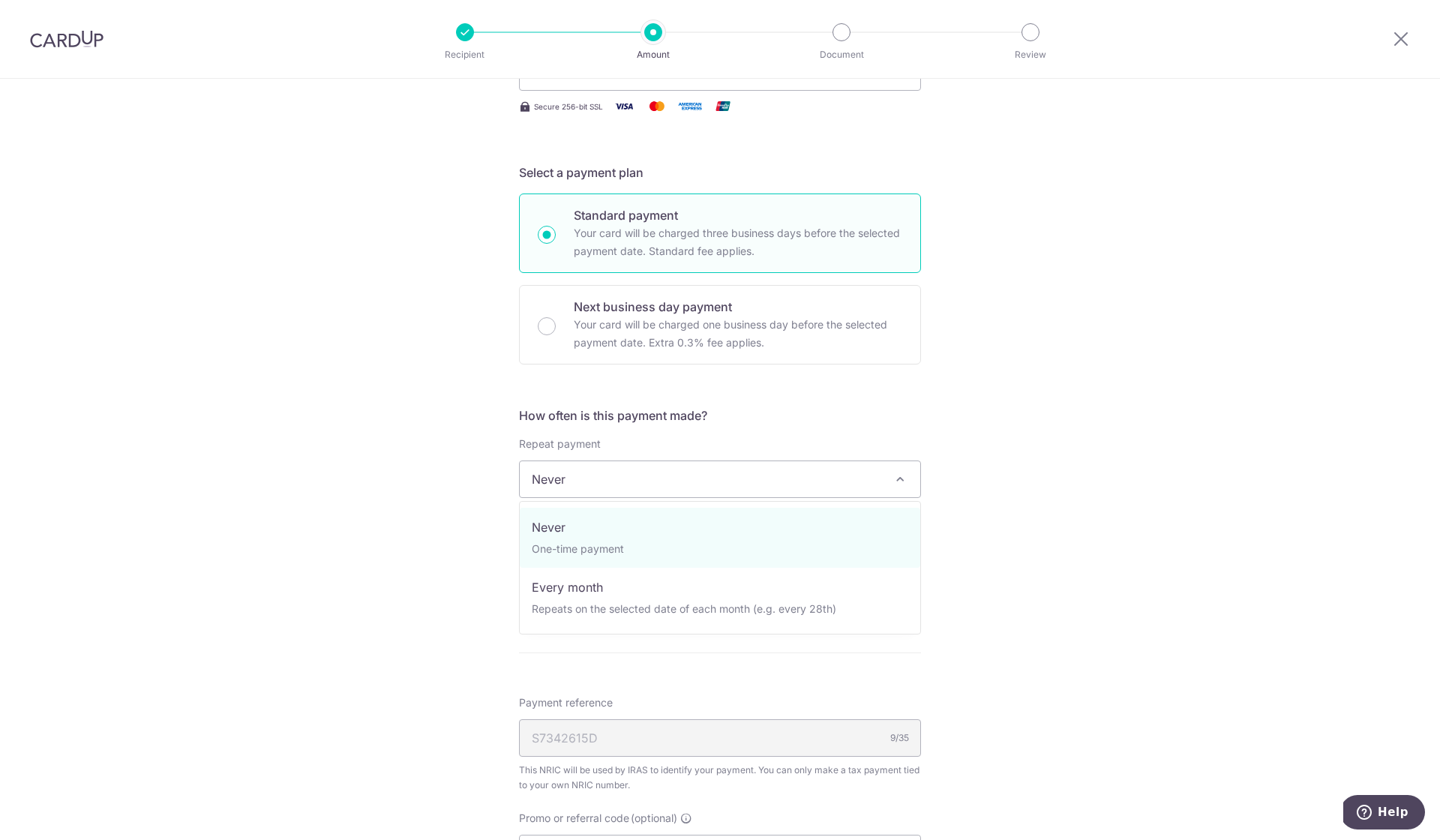
click at [785, 480] on span "Never" at bounding box center [720, 479] width 400 height 36
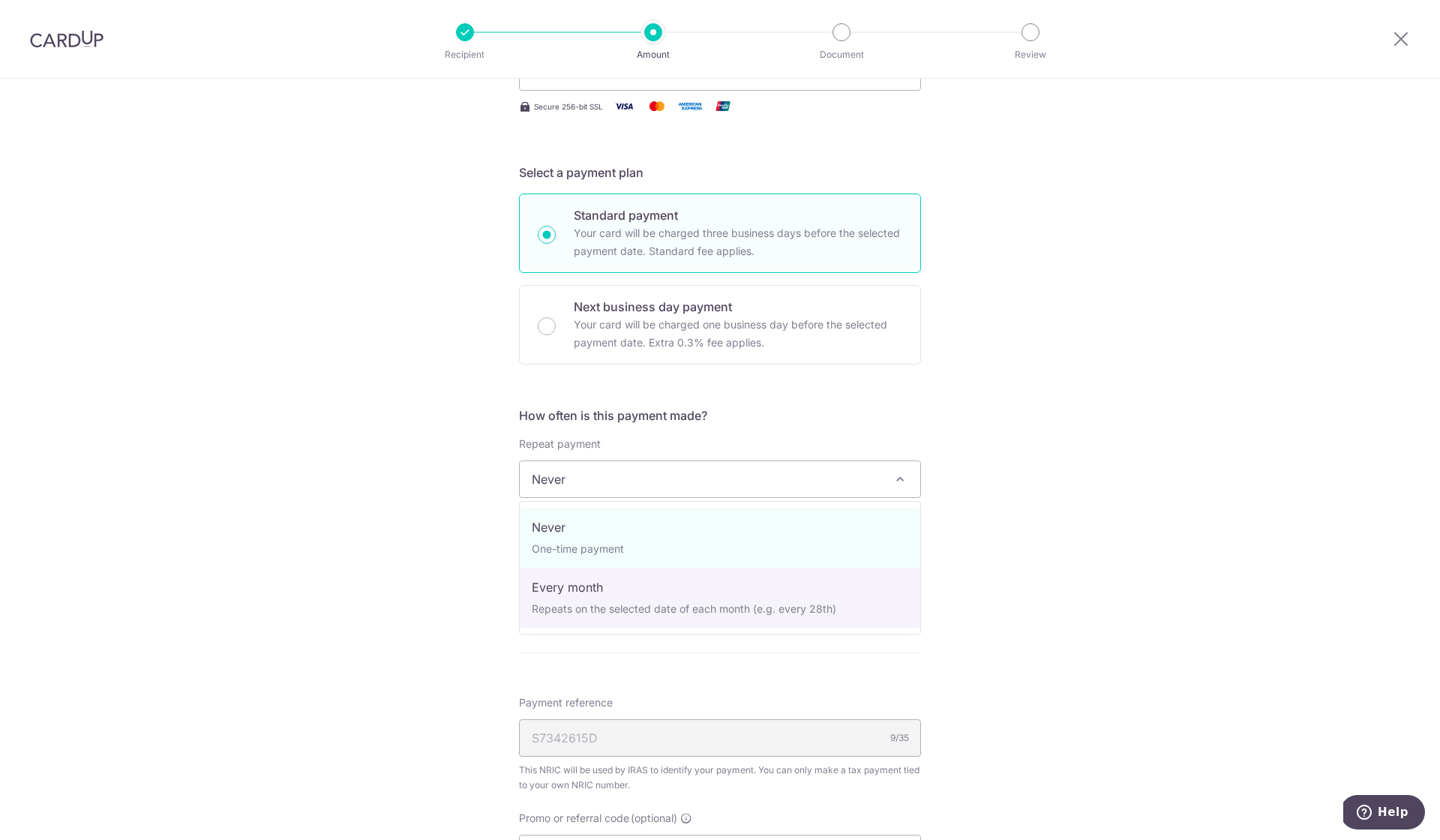
select select "3"
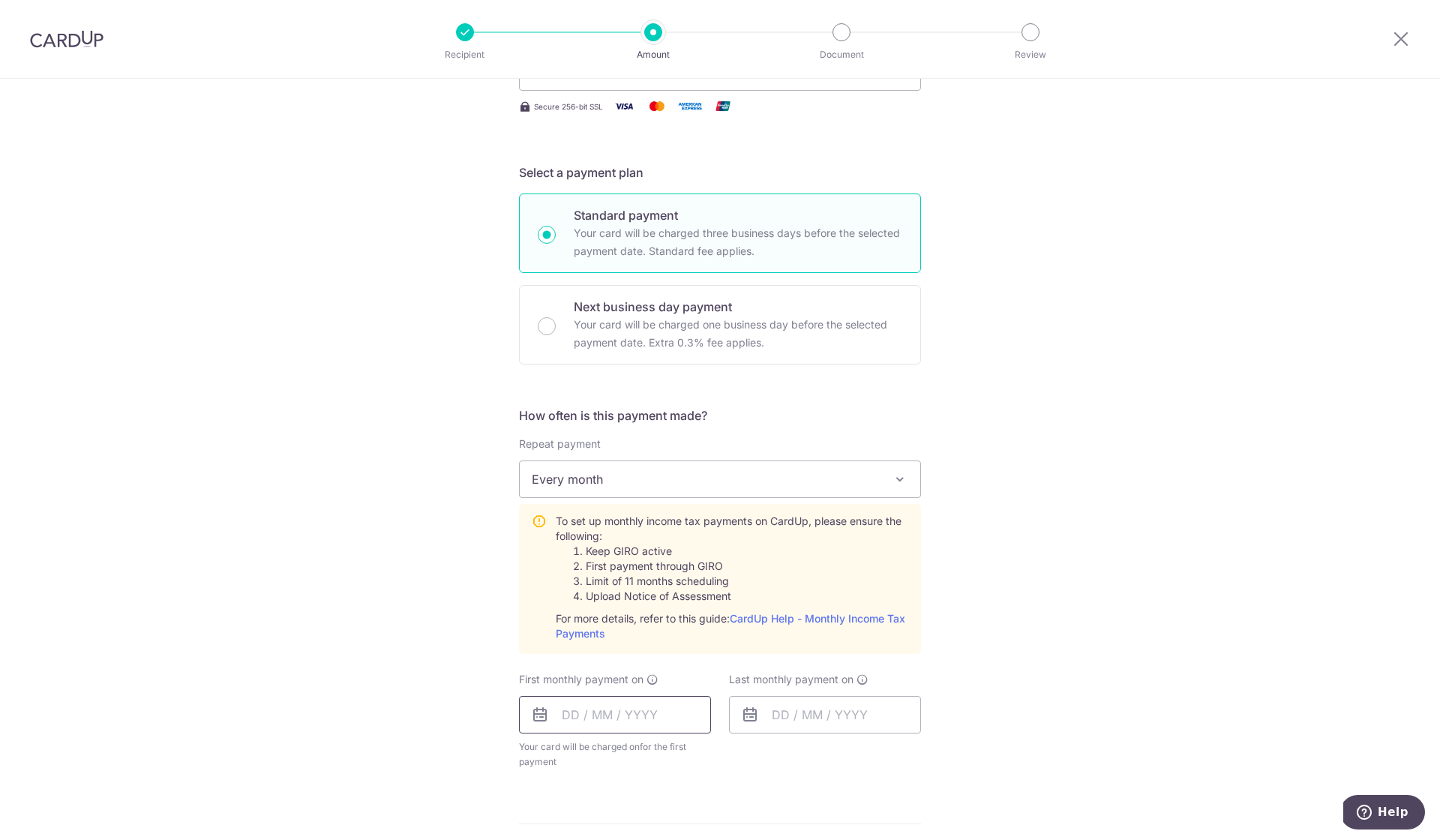
click at [651, 732] on input "text" at bounding box center [615, 715] width 192 height 38
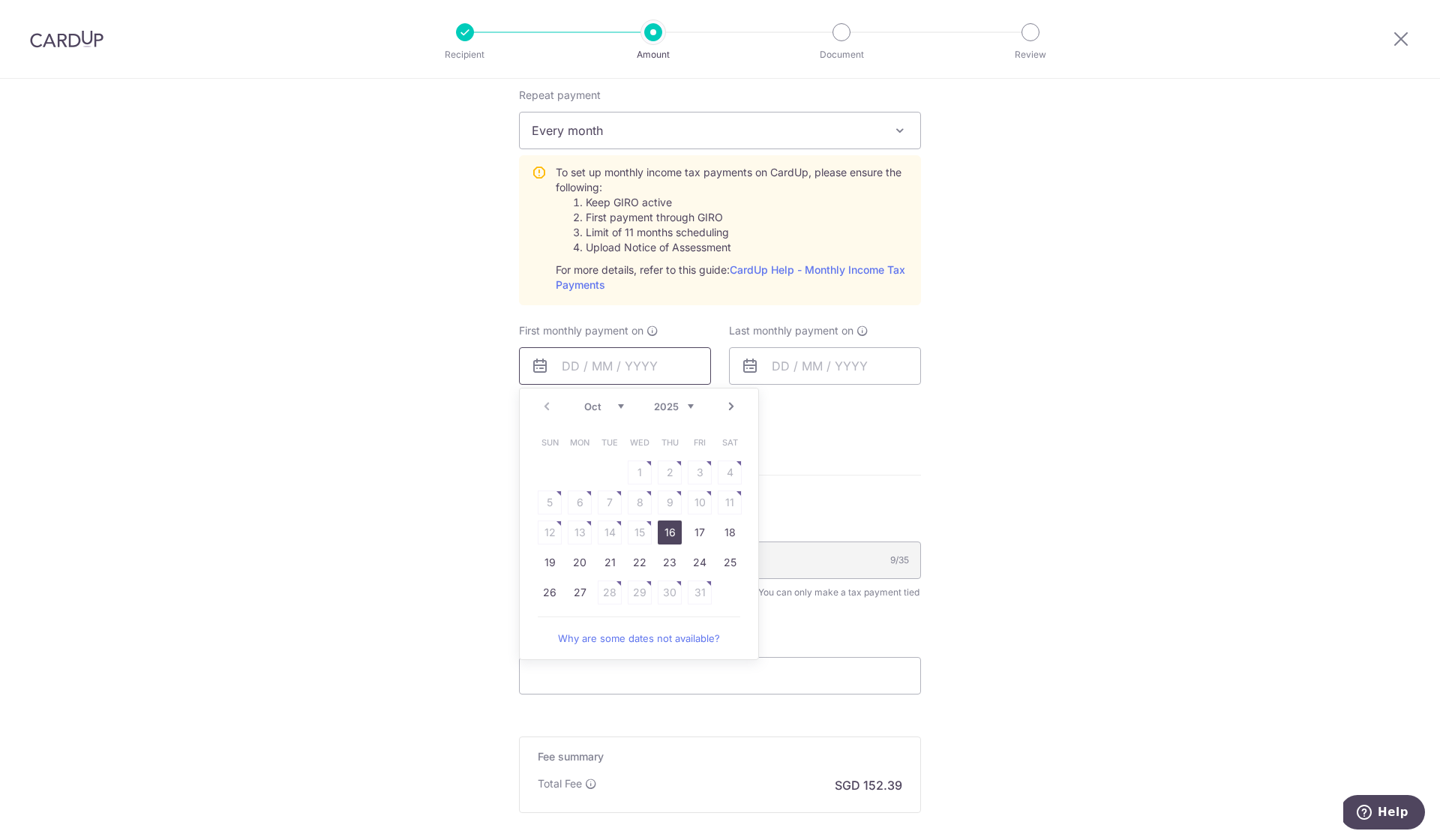
scroll to position [638, 0]
click at [613, 561] on link "21" at bounding box center [609, 561] width 24 height 24
type input "[DATE]"
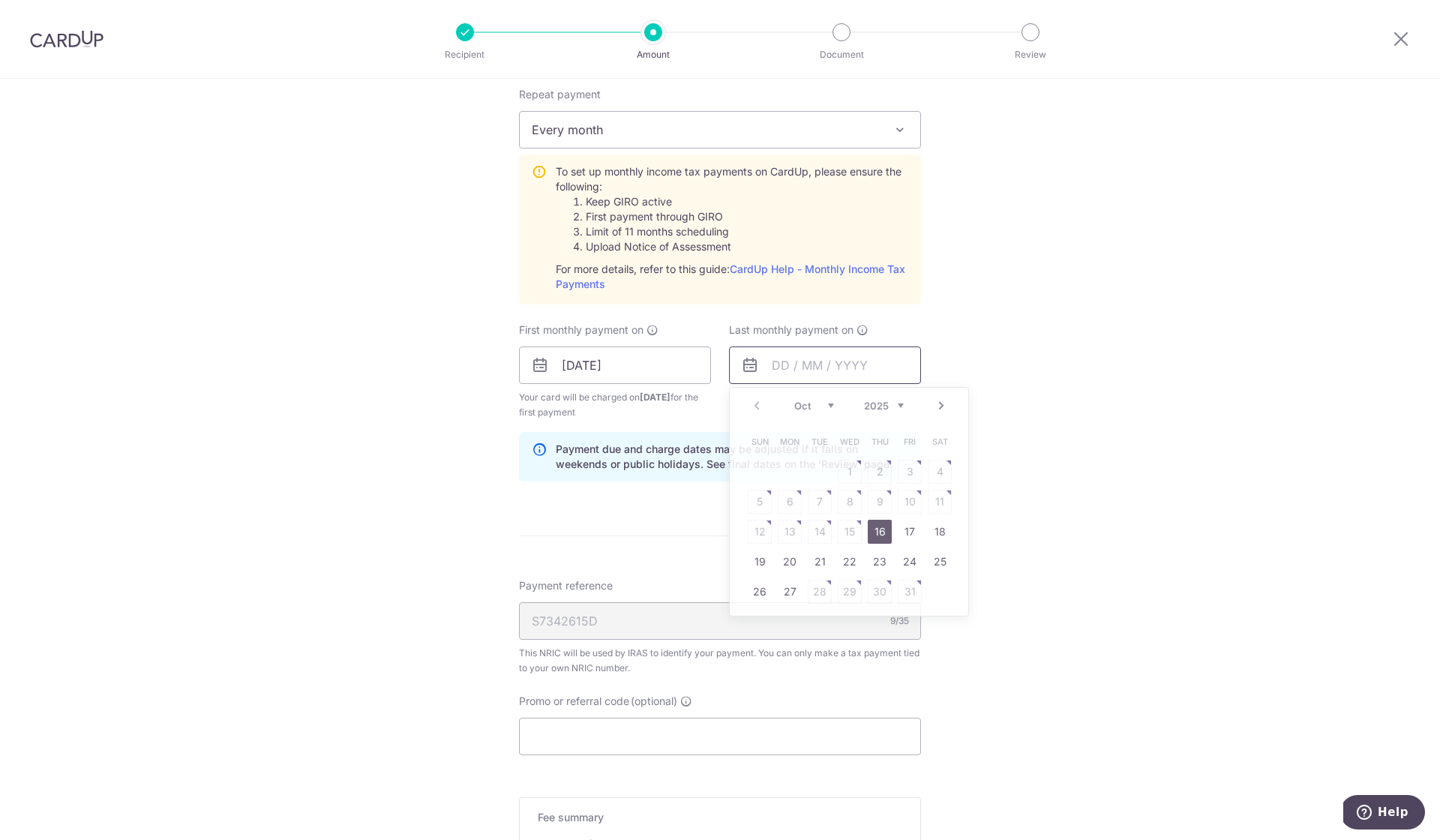
click at [835, 375] on input "text" at bounding box center [825, 365] width 192 height 38
click at [838, 406] on div "Oct Nov Dec 2025 2026" at bounding box center [849, 406] width 109 height 13
click at [785, 560] on link "22" at bounding box center [789, 561] width 24 height 24
type input "[DATE]"
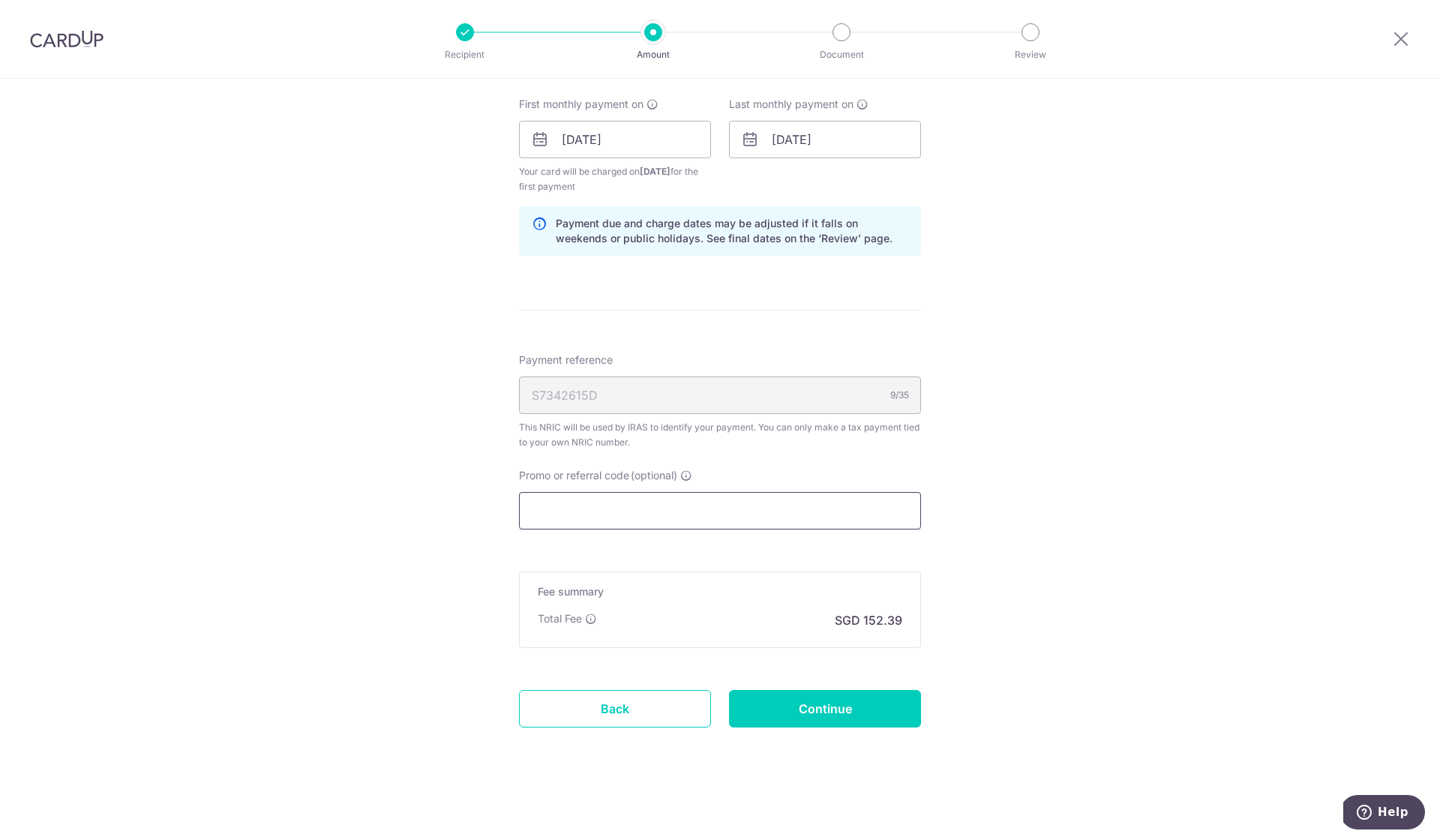
scroll to position [864, 0]
click at [778, 520] on input "Promo or referral code (optional)" at bounding box center [720, 510] width 402 height 38
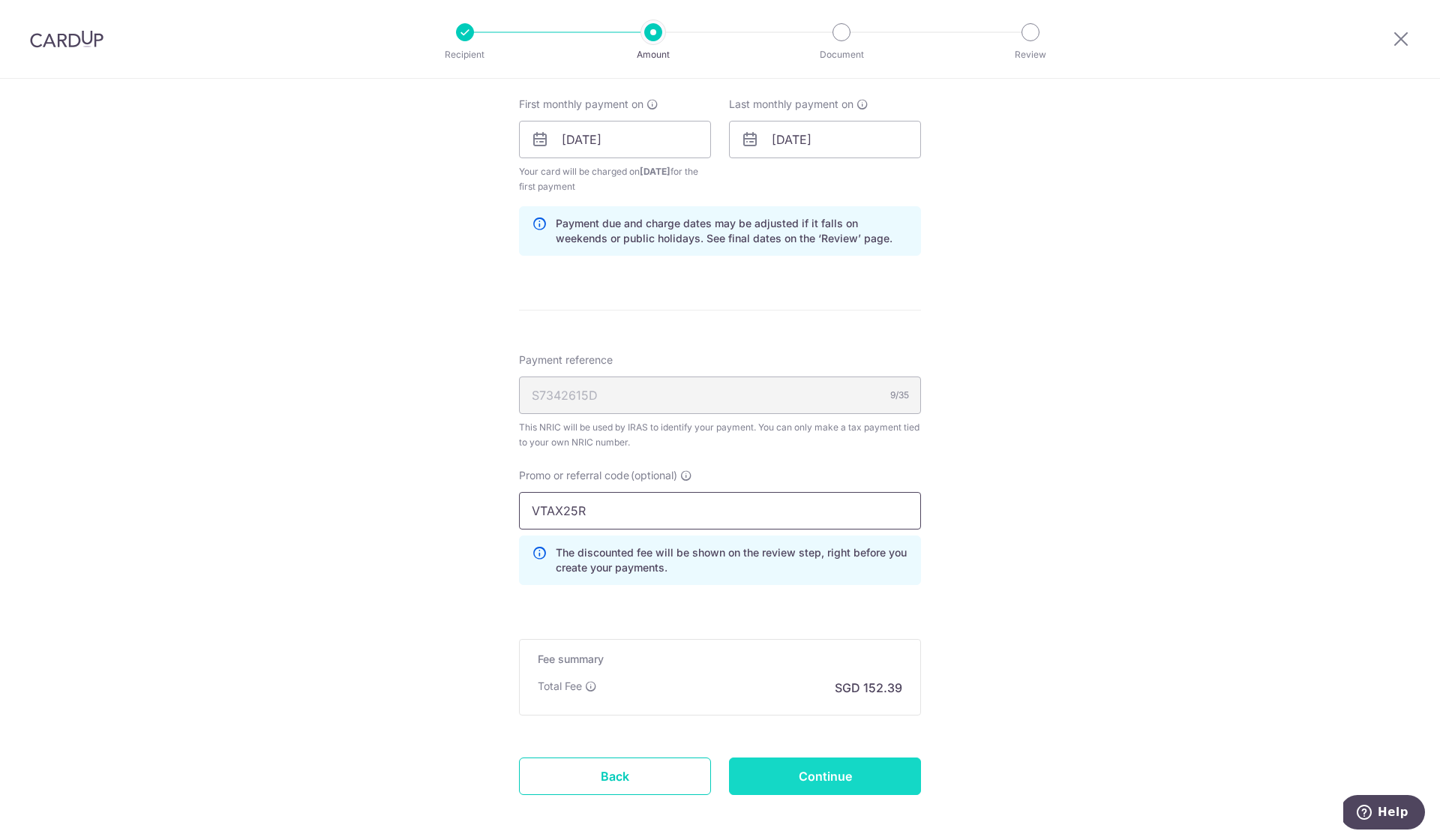
type input "VTAX25R"
click at [829, 780] on input "Continue" at bounding box center [825, 776] width 192 height 38
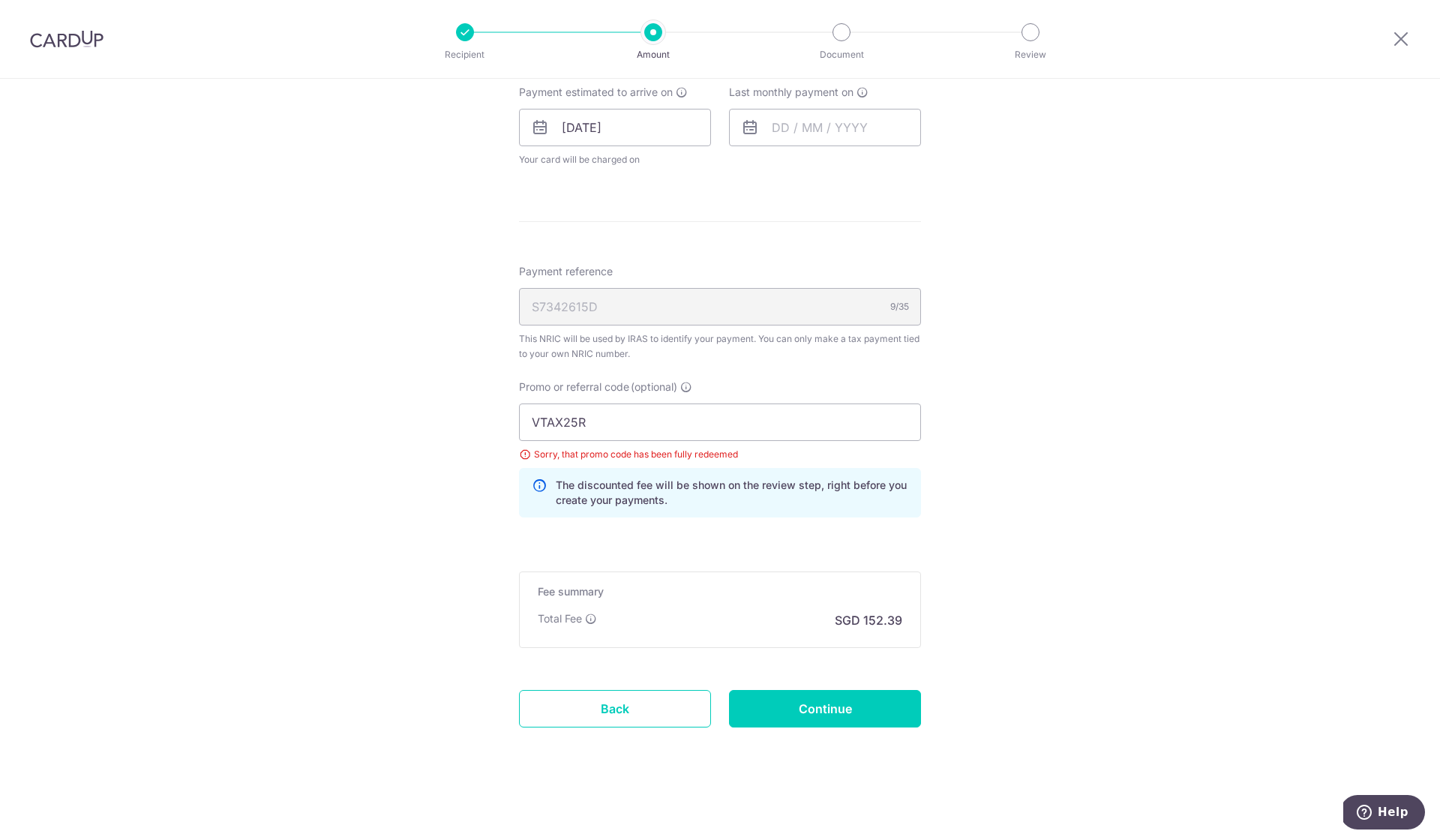
click at [1090, 0] on header "Recipient Amount Document Review" at bounding box center [720, 39] width 1440 height 79
